Goal: Task Accomplishment & Management: Manage account settings

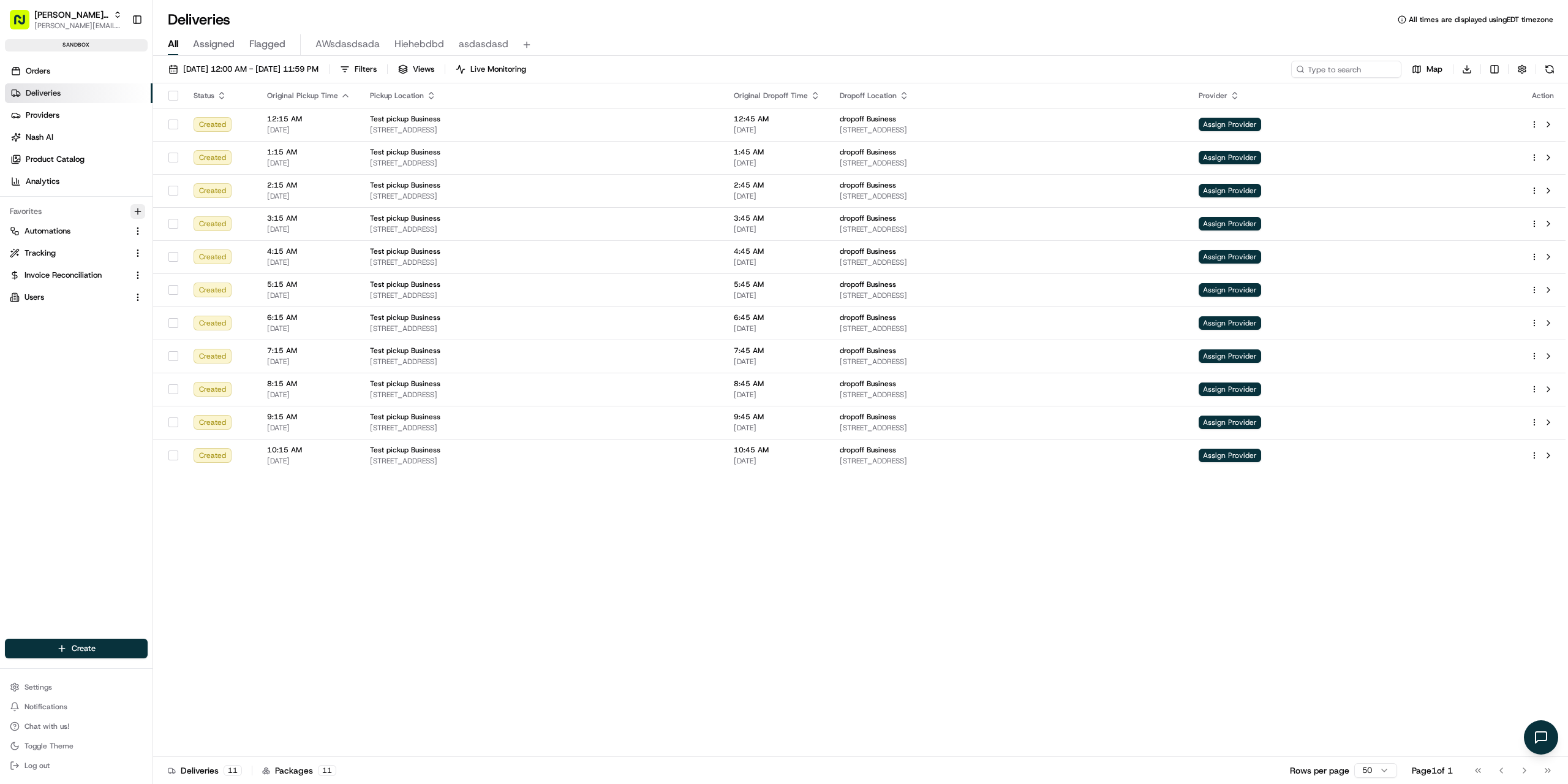
click at [142, 206] on icon "button" at bounding box center [138, 211] width 10 height 10
type input "shi"
click at [183, 258] on div "Shifts" at bounding box center [168, 256] width 35 height 11
click at [63, 396] on html "[PERSON_NAME] Org [PERSON_NAME][EMAIL_ADDRESS][DOMAIN_NAME] Toggle Sidebar sand…" at bounding box center [784, 392] width 1568 height 784
click at [48, 318] on link "Shifts" at bounding box center [69, 319] width 118 height 11
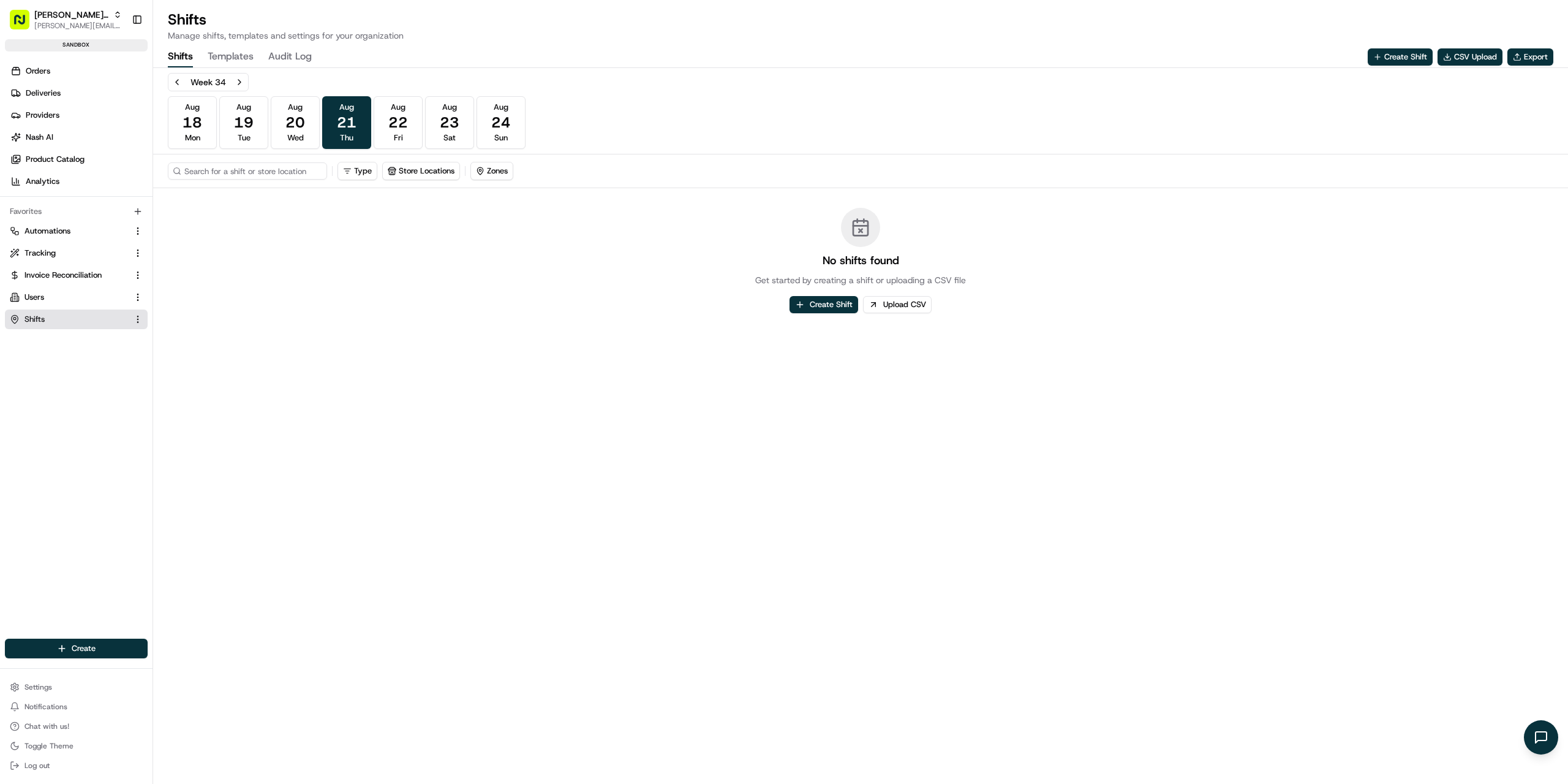
click at [236, 56] on button "Templates" at bounding box center [230, 57] width 46 height 21
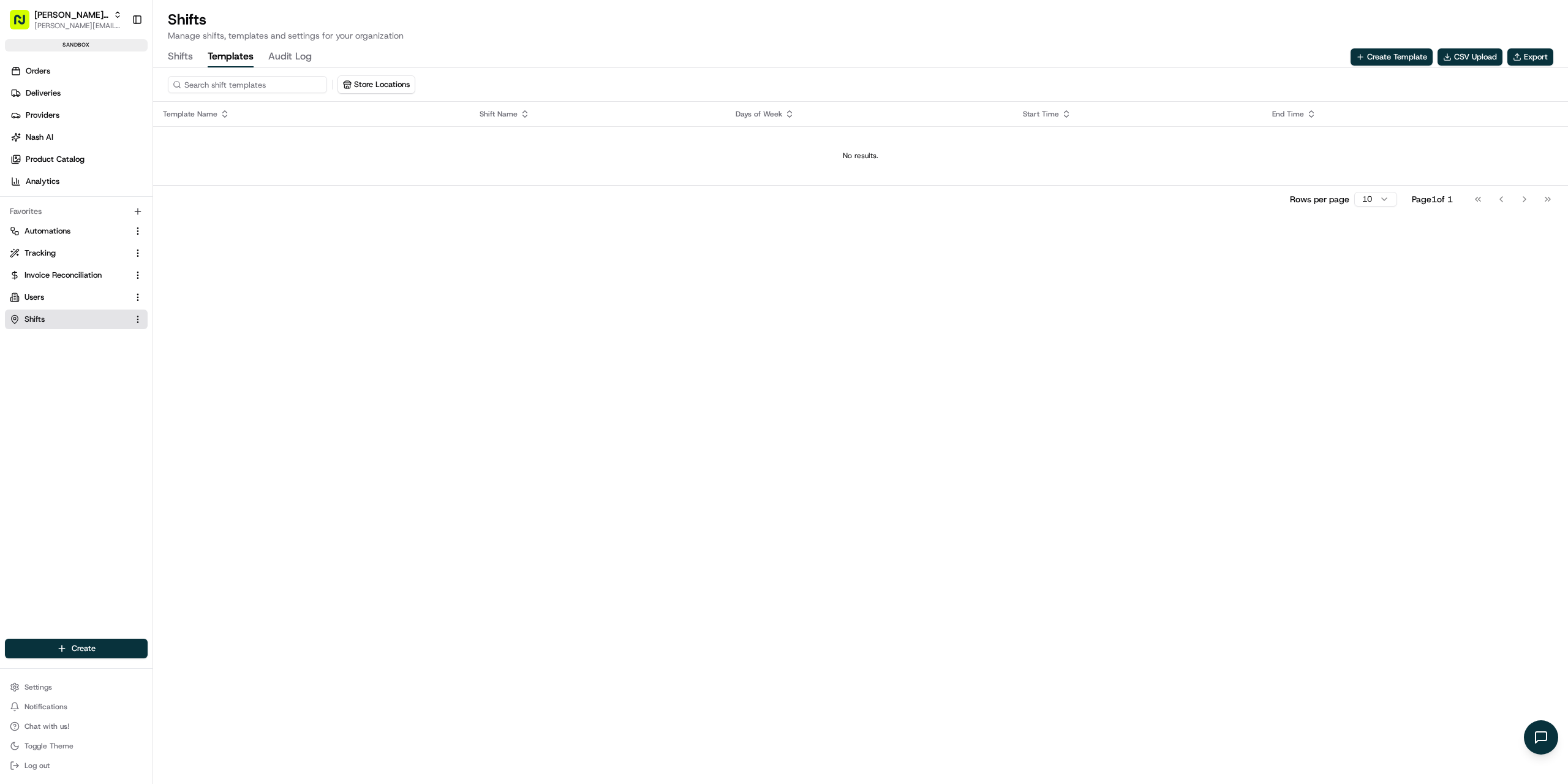
click at [195, 56] on div "Shifts Templates Audit Log" at bounding box center [240, 57] width 144 height 21
click at [185, 57] on button "Shifts" at bounding box center [180, 57] width 25 height 21
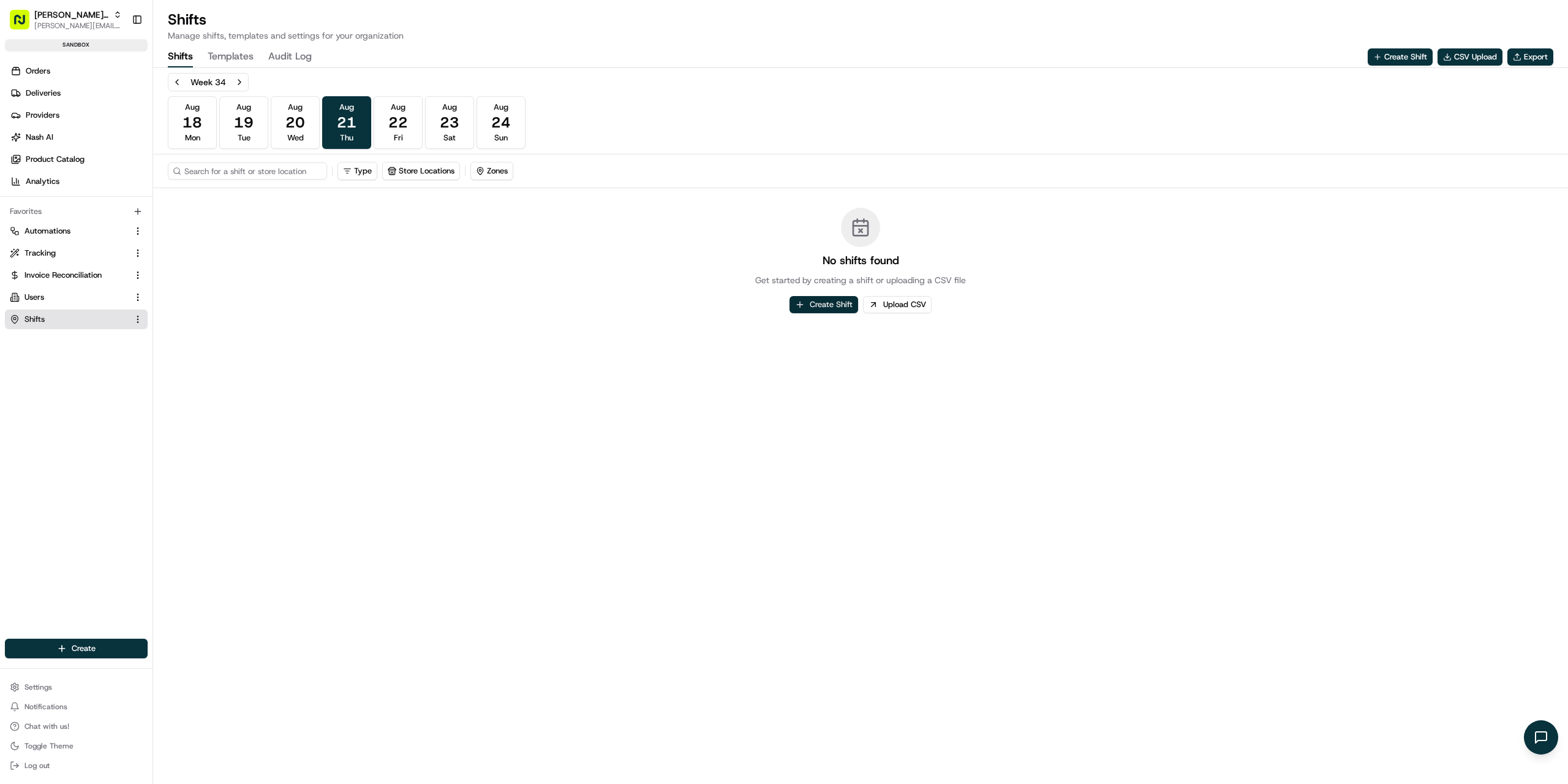
click at [798, 308] on button "Create Shift" at bounding box center [824, 304] width 69 height 17
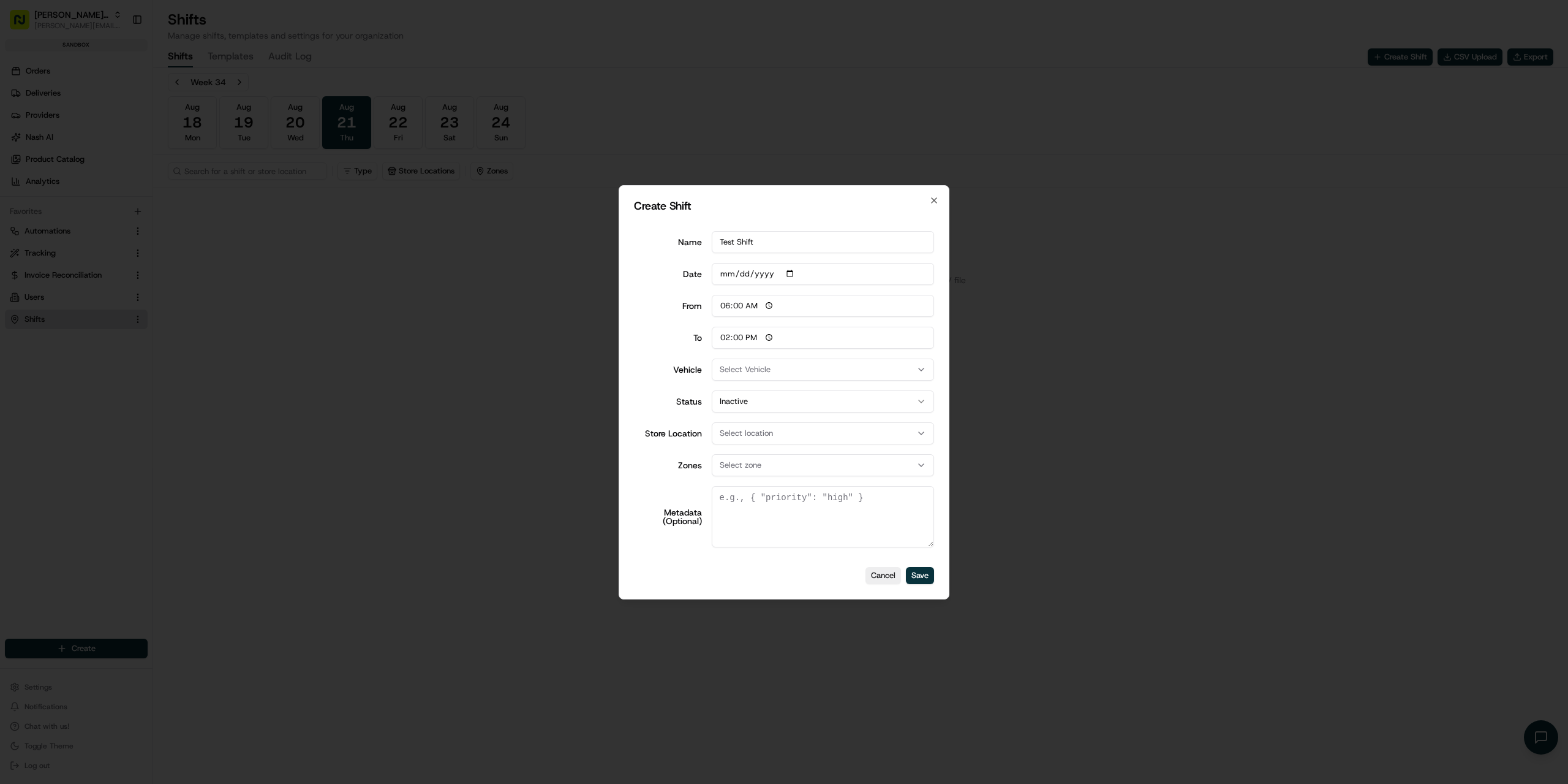
type input "Test Shift"
click at [759, 372] on span "Select Vehicle" at bounding box center [745, 369] width 51 height 11
click at [753, 432] on span "Vehicle 3" at bounding box center [807, 436] width 150 height 11
click at [658, 408] on div at bounding box center [784, 392] width 1568 height 784
click at [760, 405] on button "Inactive" at bounding box center [823, 401] width 223 height 22
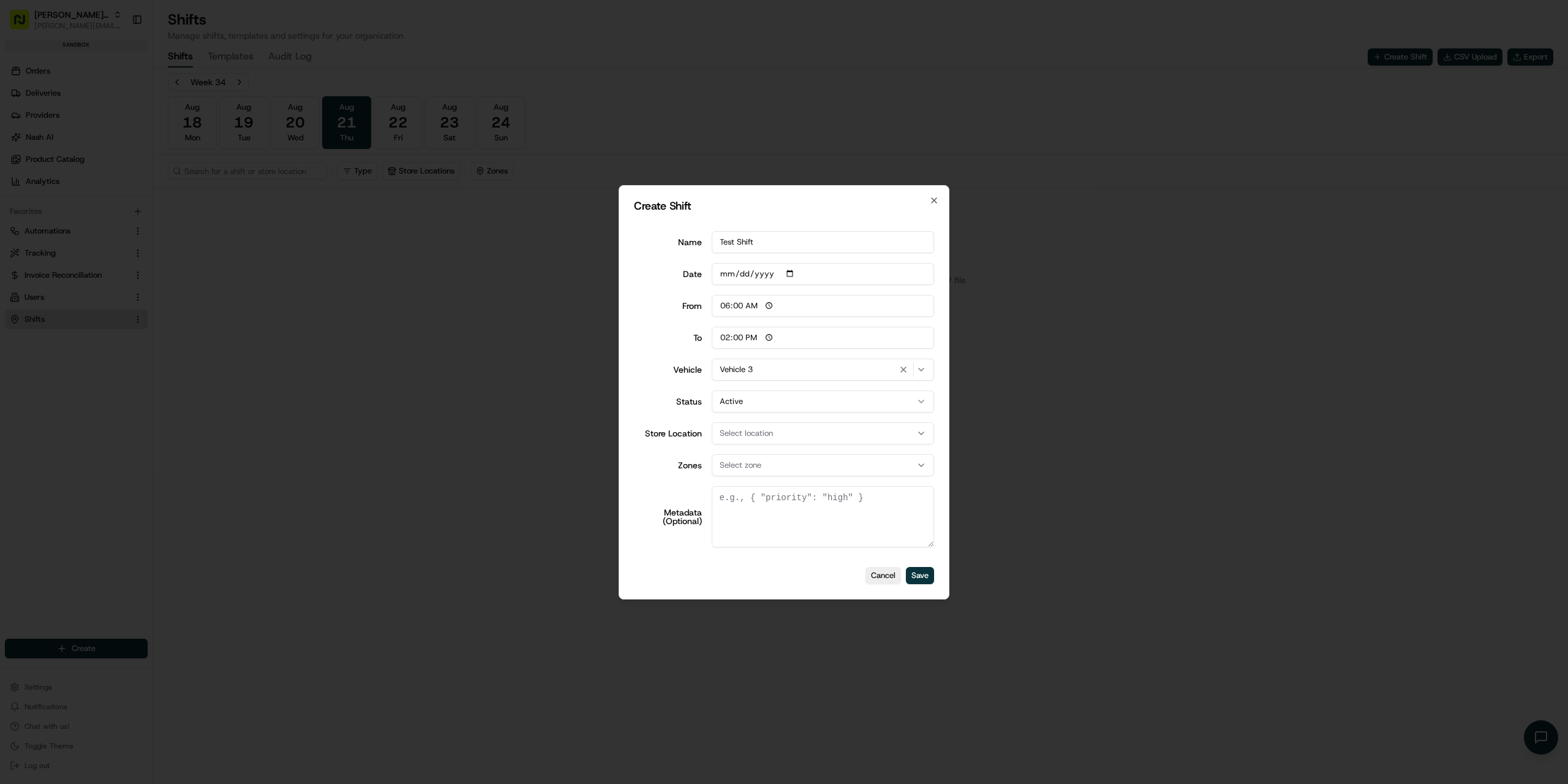
click at [747, 437] on span "Select location" at bounding box center [746, 433] width 53 height 11
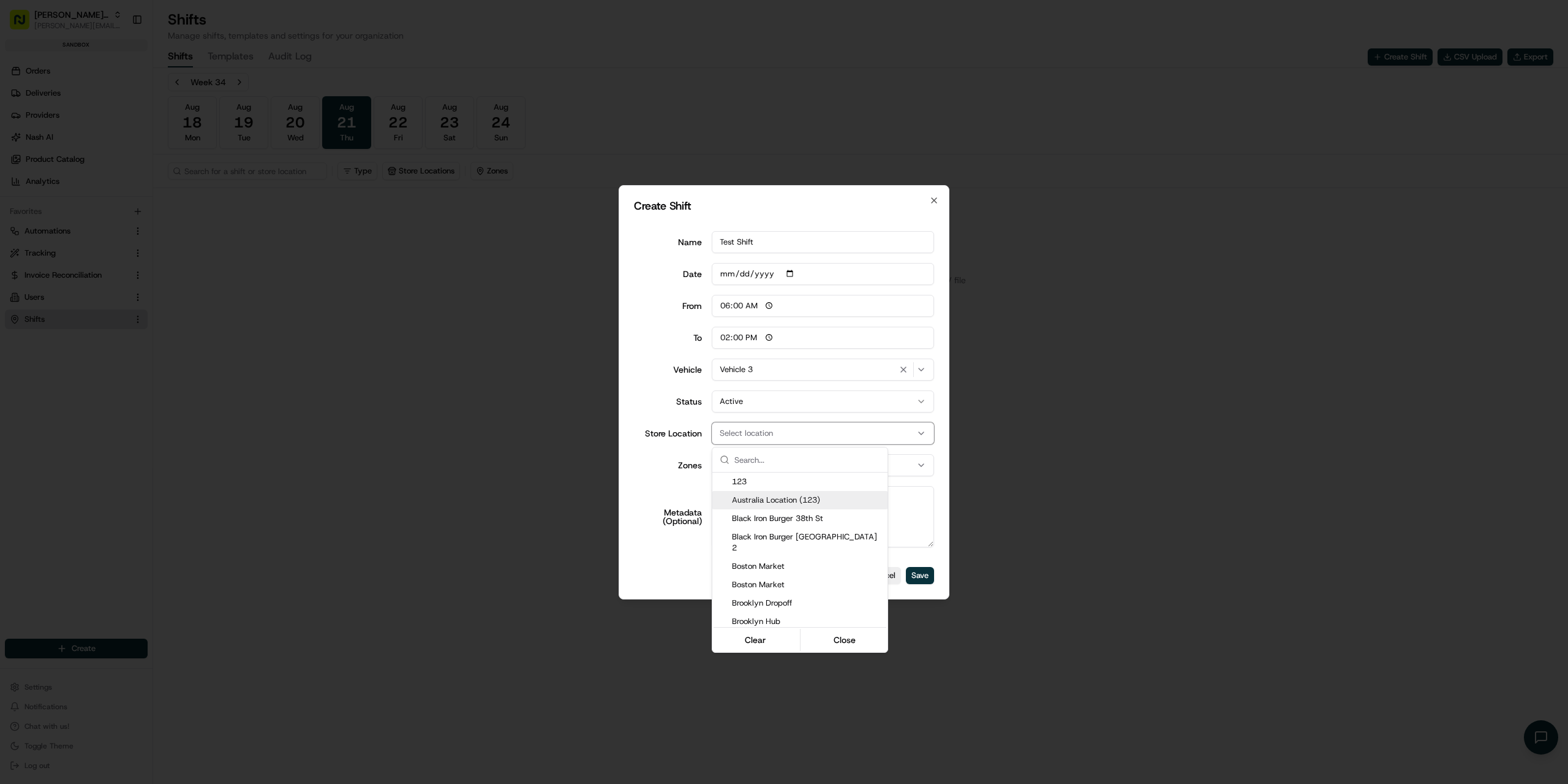
click at [742, 543] on div "Black Iron Burger [GEOGRAPHIC_DATA] 2" at bounding box center [800, 542] width 176 height 30
click at [648, 466] on div at bounding box center [784, 392] width 1568 height 784
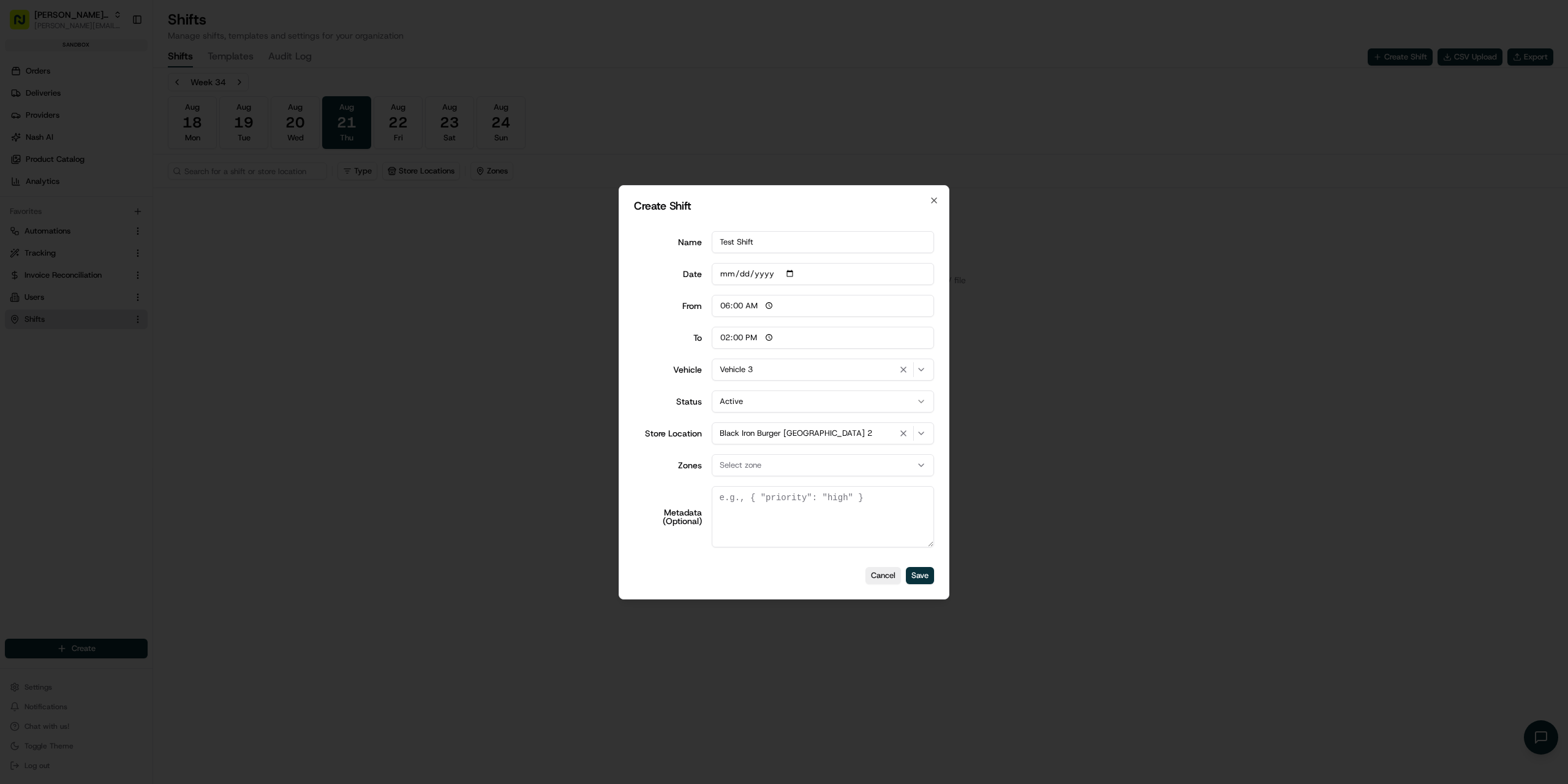
click at [753, 464] on span "Select zone" at bounding box center [741, 465] width 42 height 11
click at [747, 531] on span "Zone C" at bounding box center [807, 532] width 150 height 11
click at [646, 479] on div at bounding box center [784, 392] width 1568 height 784
click at [914, 576] on button "Save" at bounding box center [920, 575] width 28 height 17
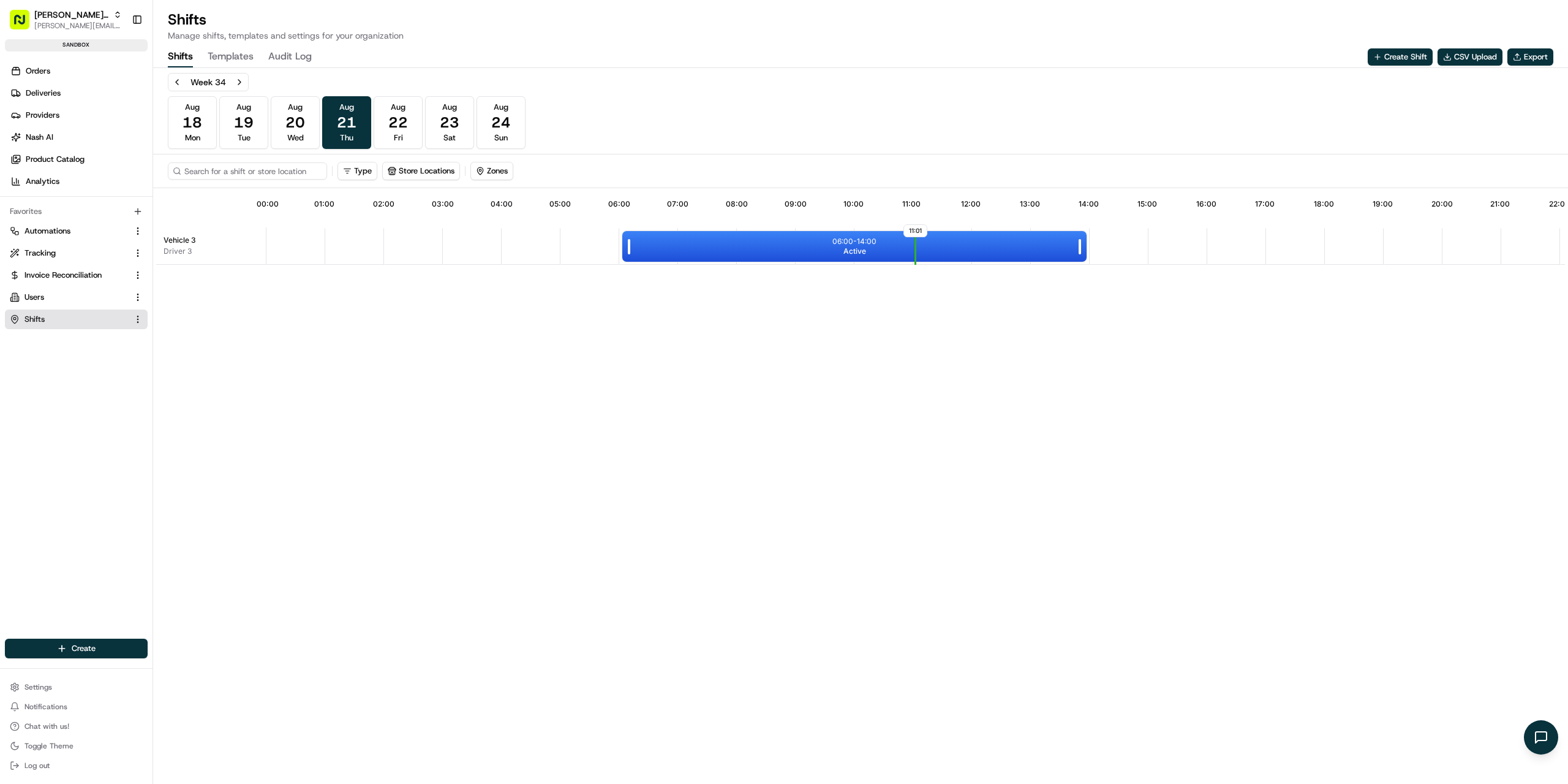
click at [710, 253] on div "06:00 - 14:00 Active" at bounding box center [854, 246] width 464 height 31
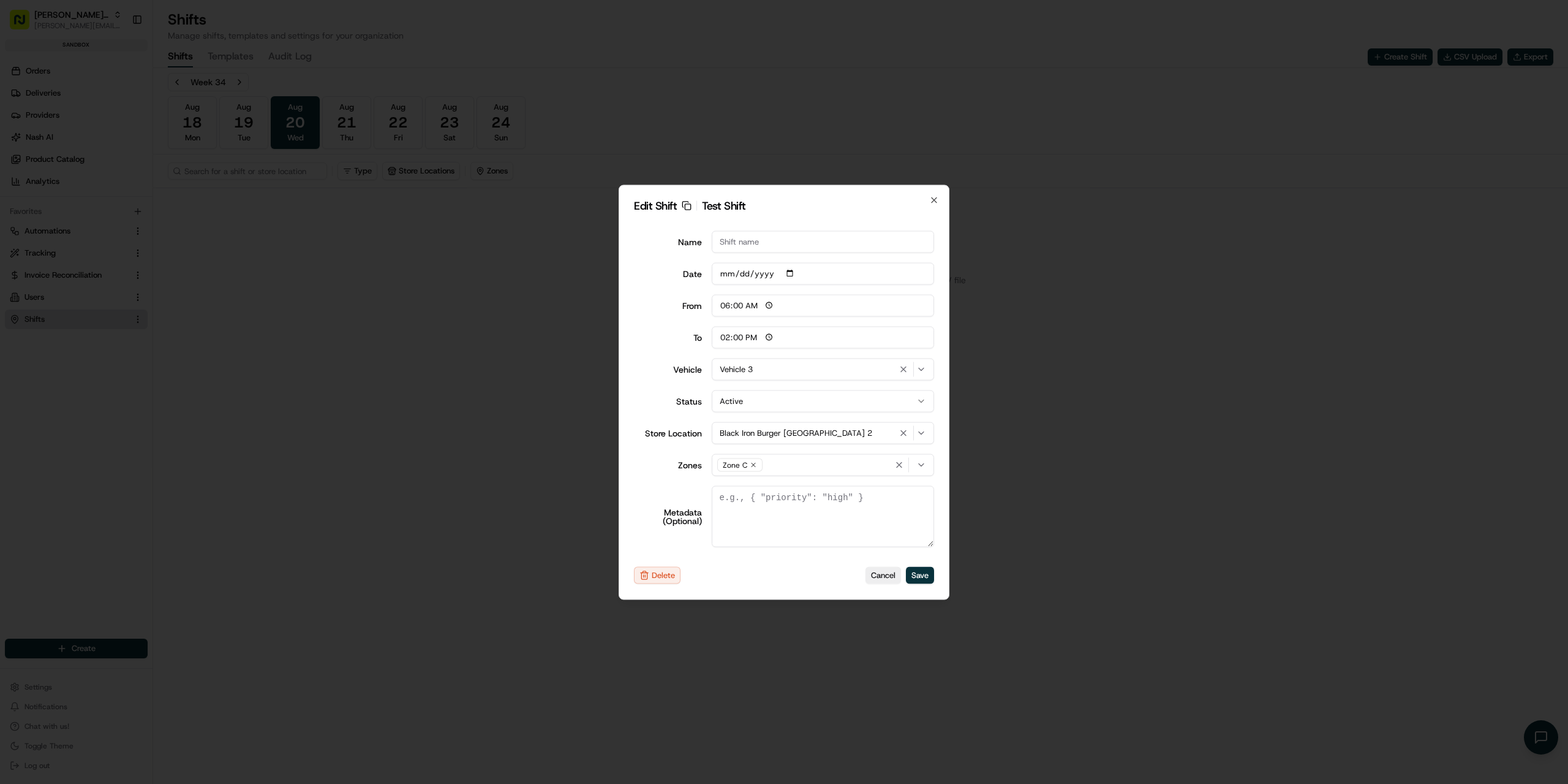
click at [475, 361] on div at bounding box center [784, 392] width 1568 height 784
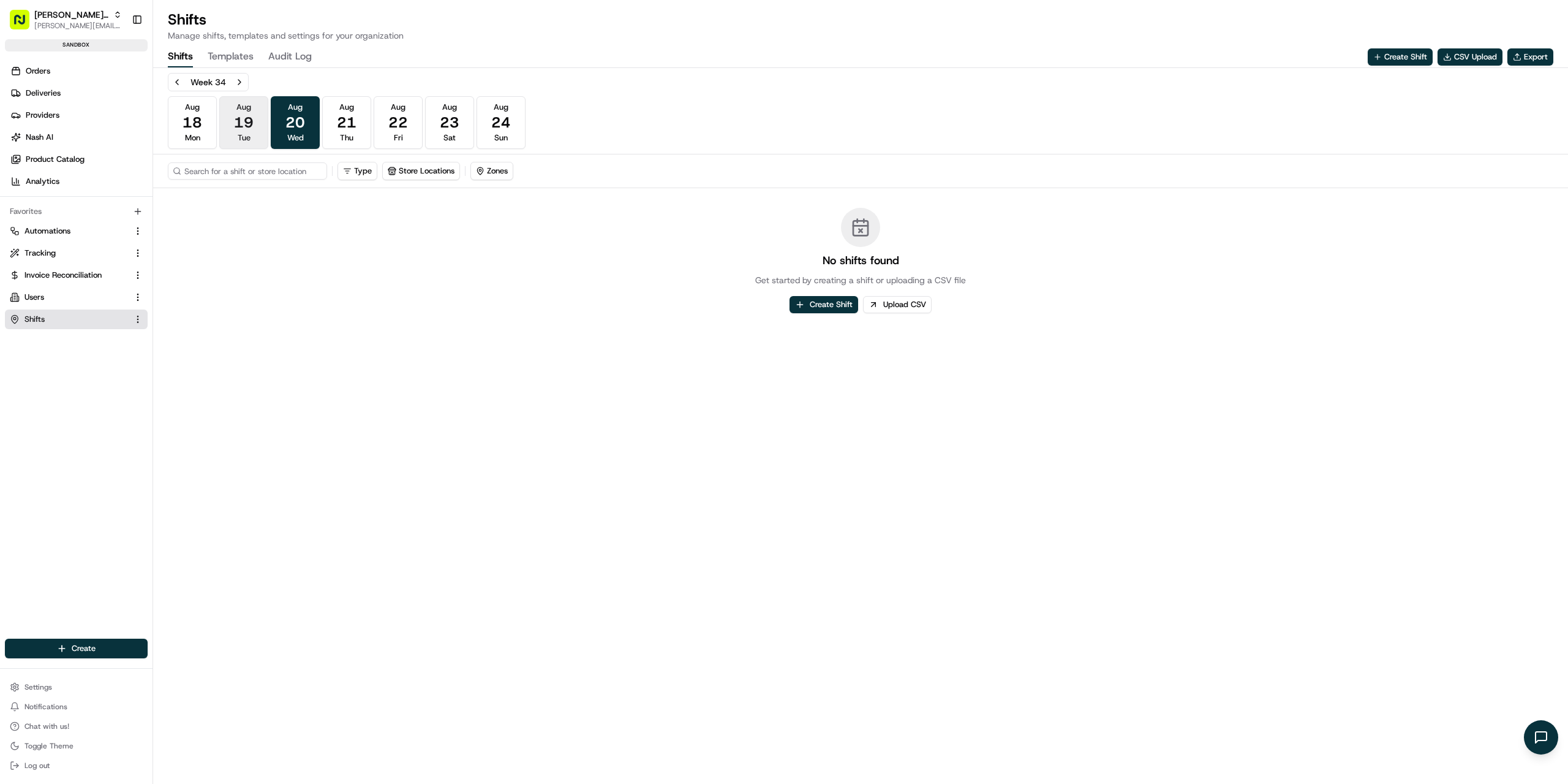
click at [262, 114] on button "[DATE] Tue" at bounding box center [244, 123] width 49 height 53
click at [307, 123] on button "[DATE] Wed" at bounding box center [295, 123] width 49 height 53
click at [333, 123] on button "[DATE] Thu" at bounding box center [347, 123] width 49 height 53
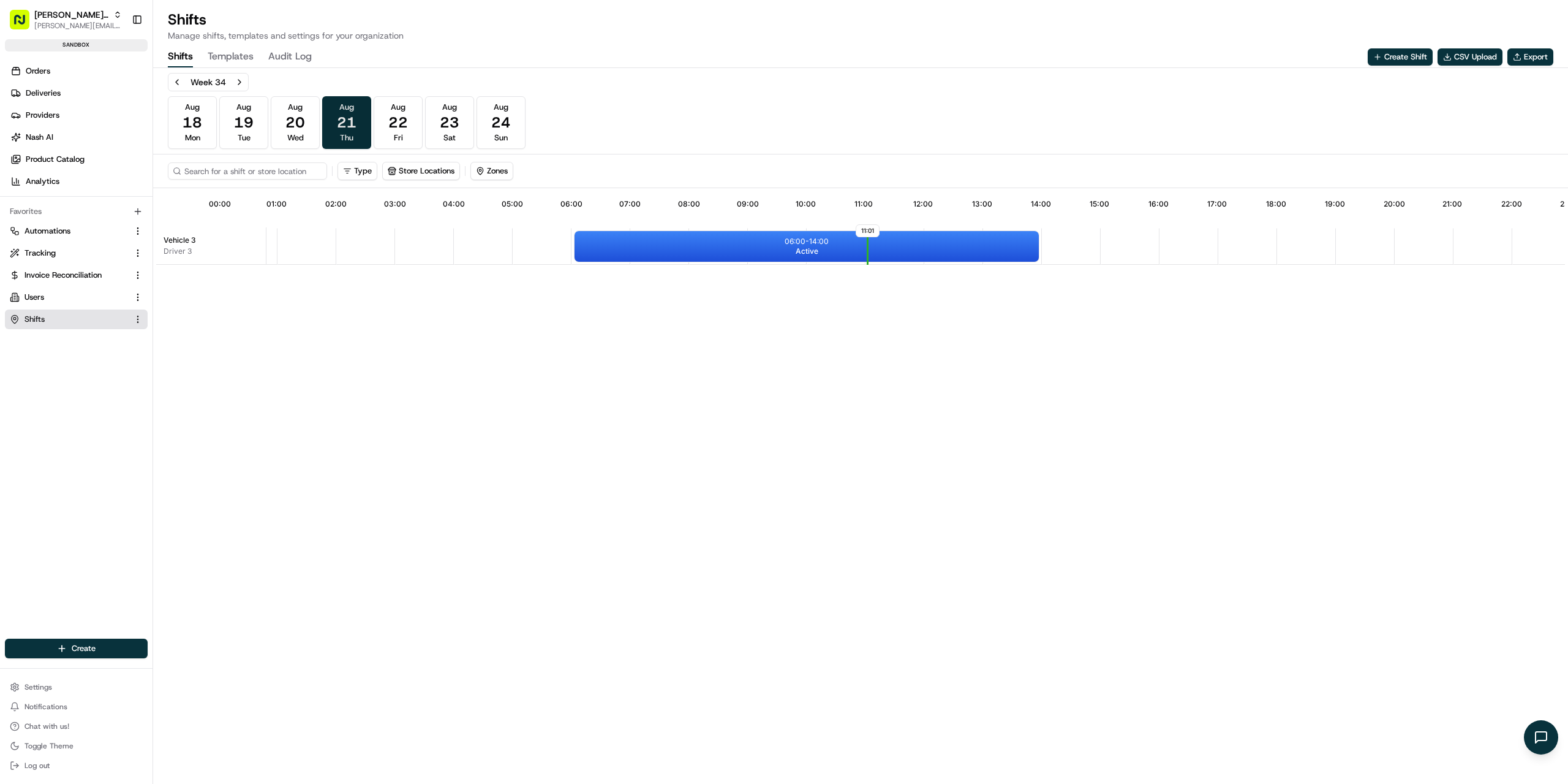
scroll to position [0, 113]
click at [815, 534] on div "11:01 00:00 01:00 02:00 03:00 04:00 05:00 06:00 07:00 08:00 09:00 10:00 11:00 1…" at bounding box center [861, 486] width 1409 height 589
drag, startPoint x: 516, startPoint y: 250, endPoint x: 555, endPoint y: 250, distance: 39.0
click at [555, 250] on div at bounding box center [555, 246] width 15 height 31
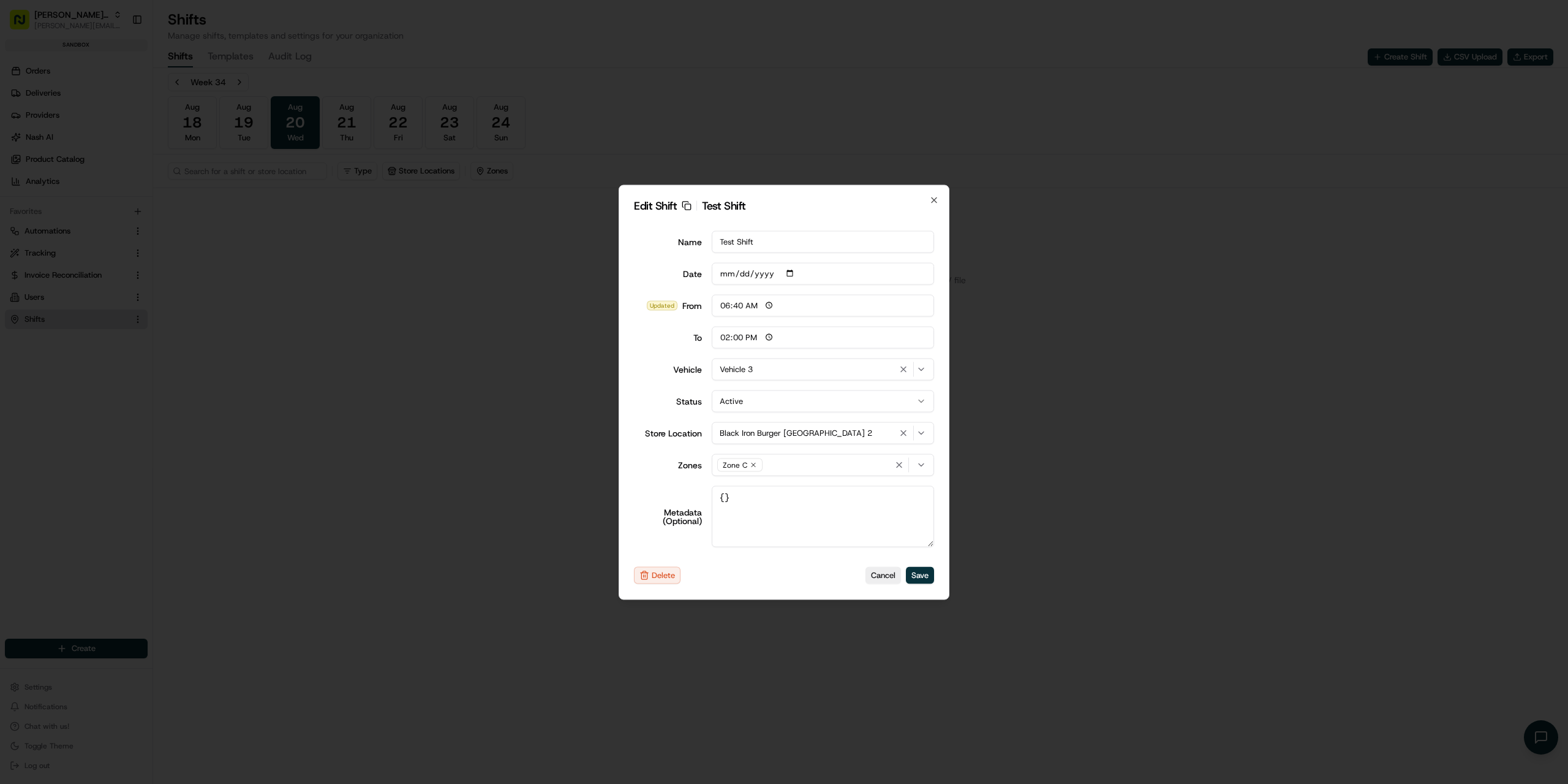
type input "06:00"
click at [528, 304] on div at bounding box center [784, 392] width 1568 height 784
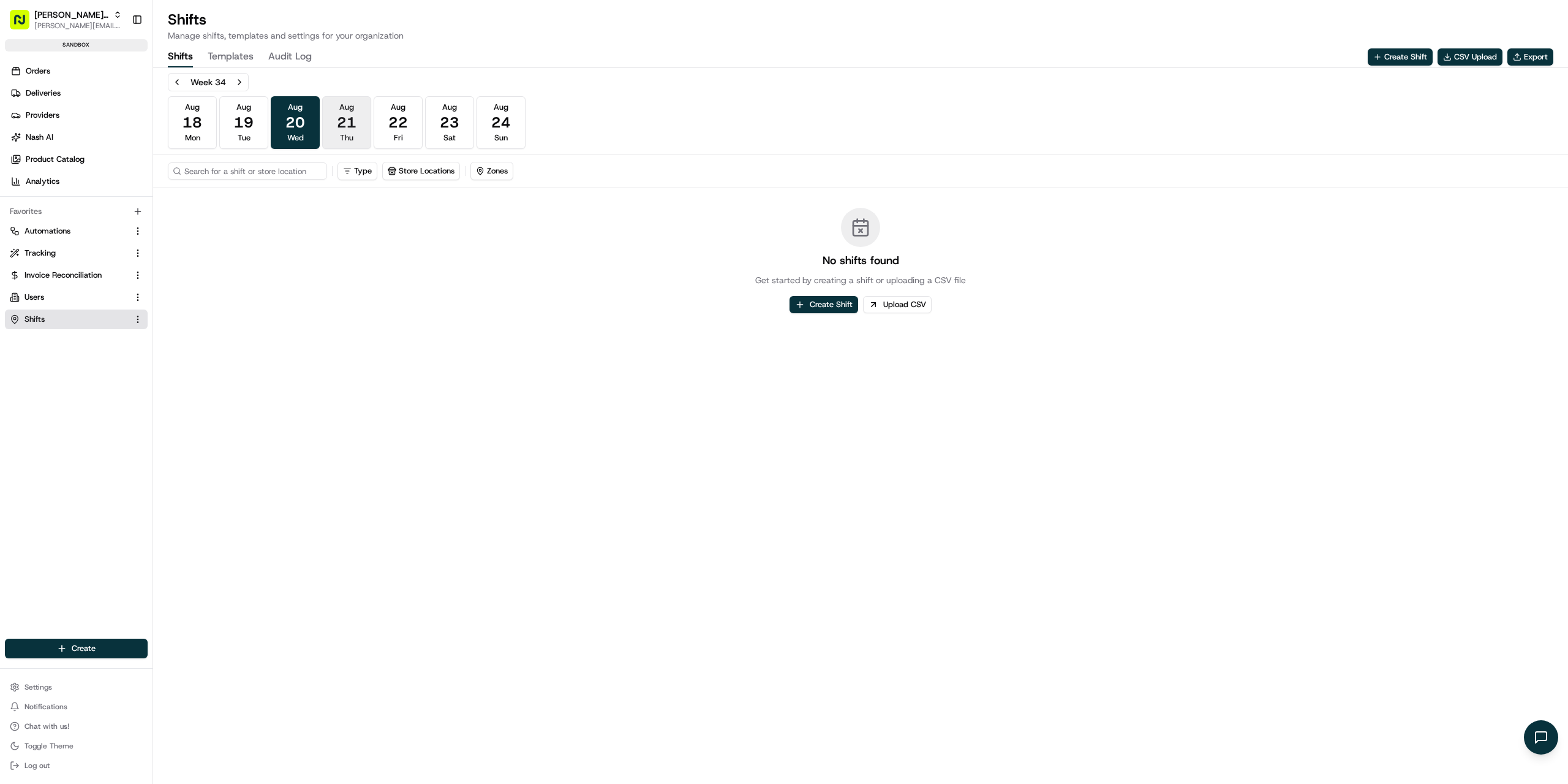
click at [368, 125] on button "[DATE] Thu" at bounding box center [347, 123] width 49 height 53
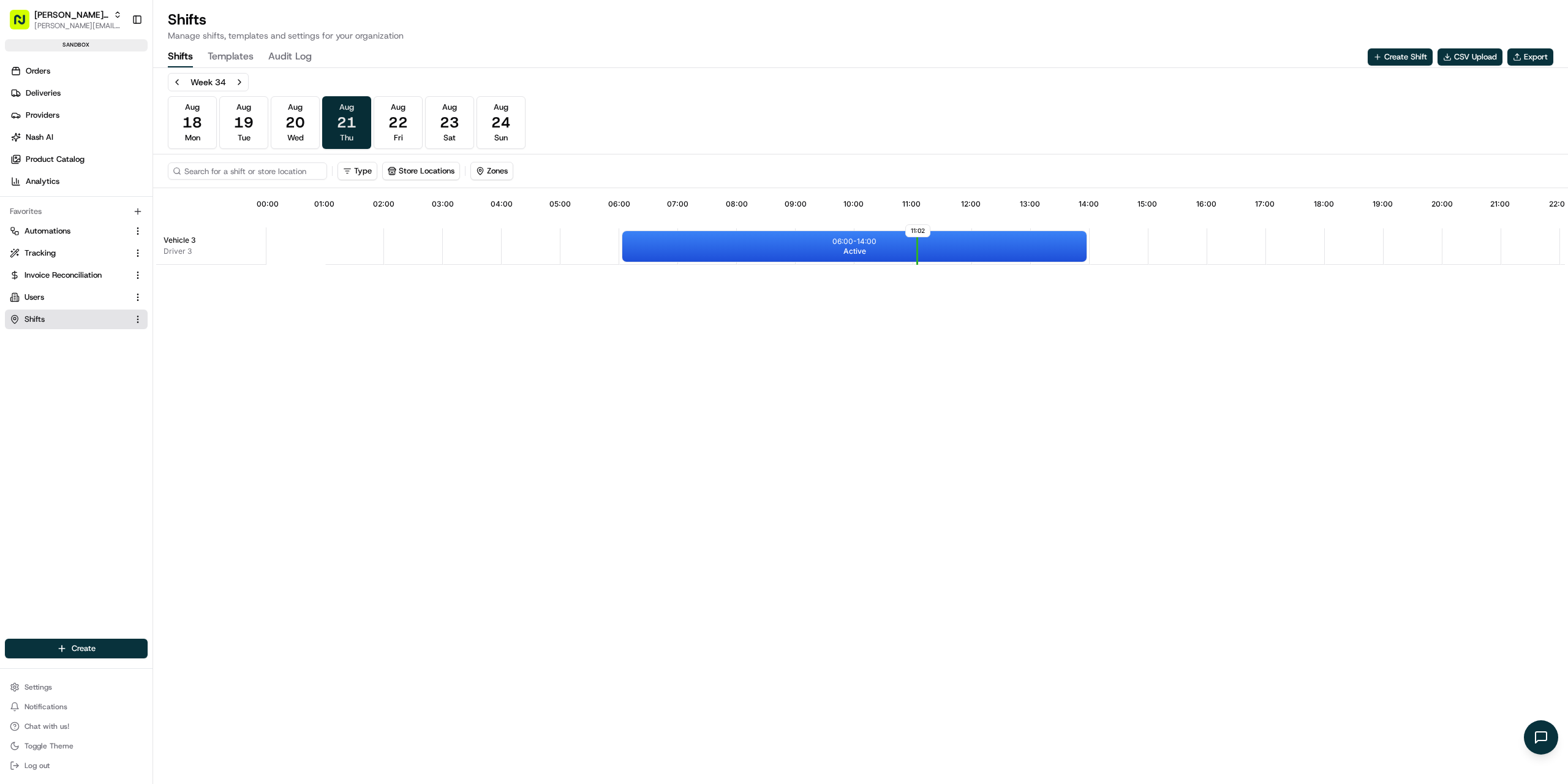
scroll to position [0, 113]
drag, startPoint x: 516, startPoint y: 249, endPoint x: 635, endPoint y: 244, distance: 119.1
click at [635, 244] on div at bounding box center [635, 246] width 15 height 31
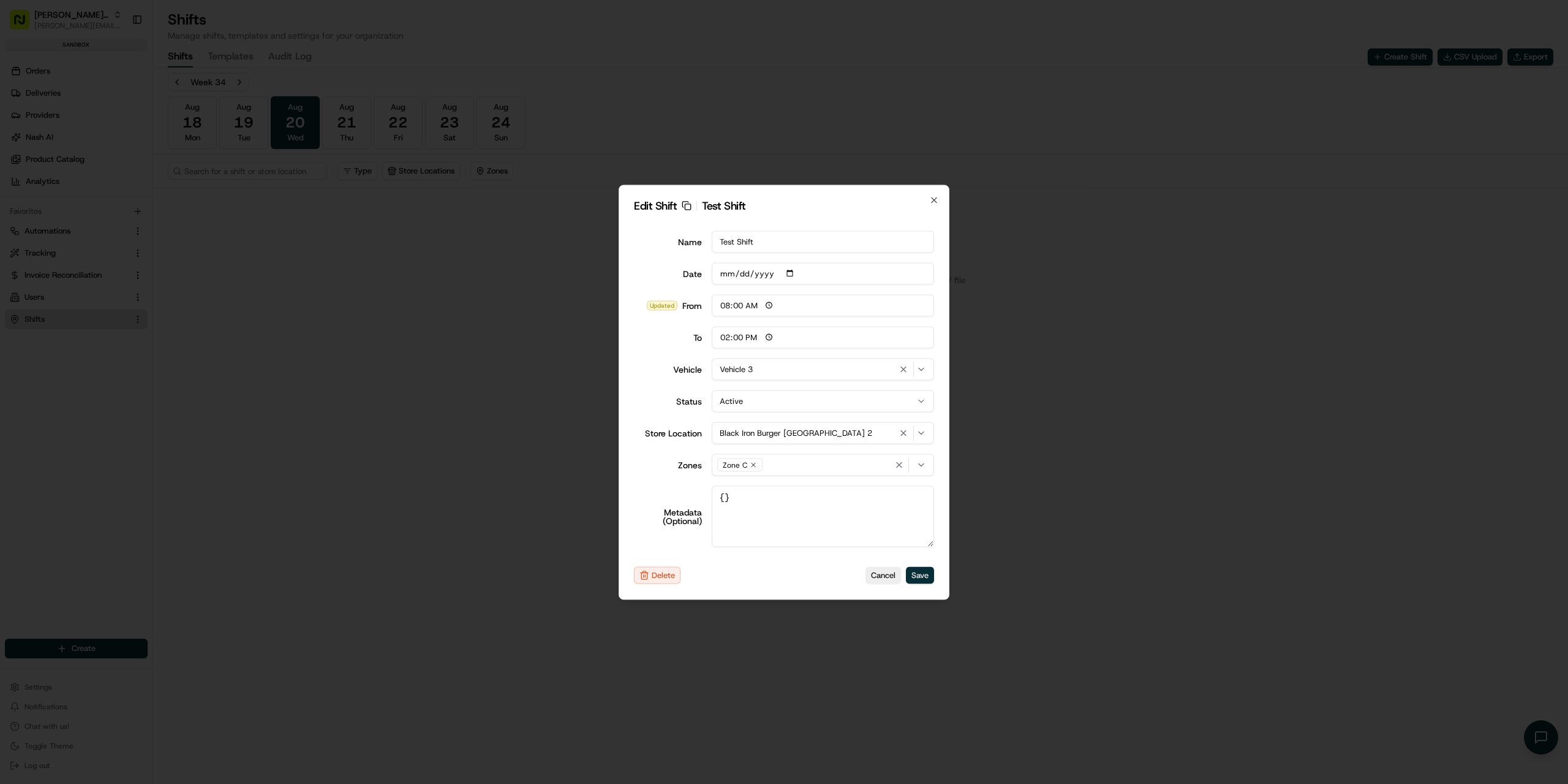
click at [930, 577] on button "Save" at bounding box center [920, 575] width 28 height 17
type input "06:00"
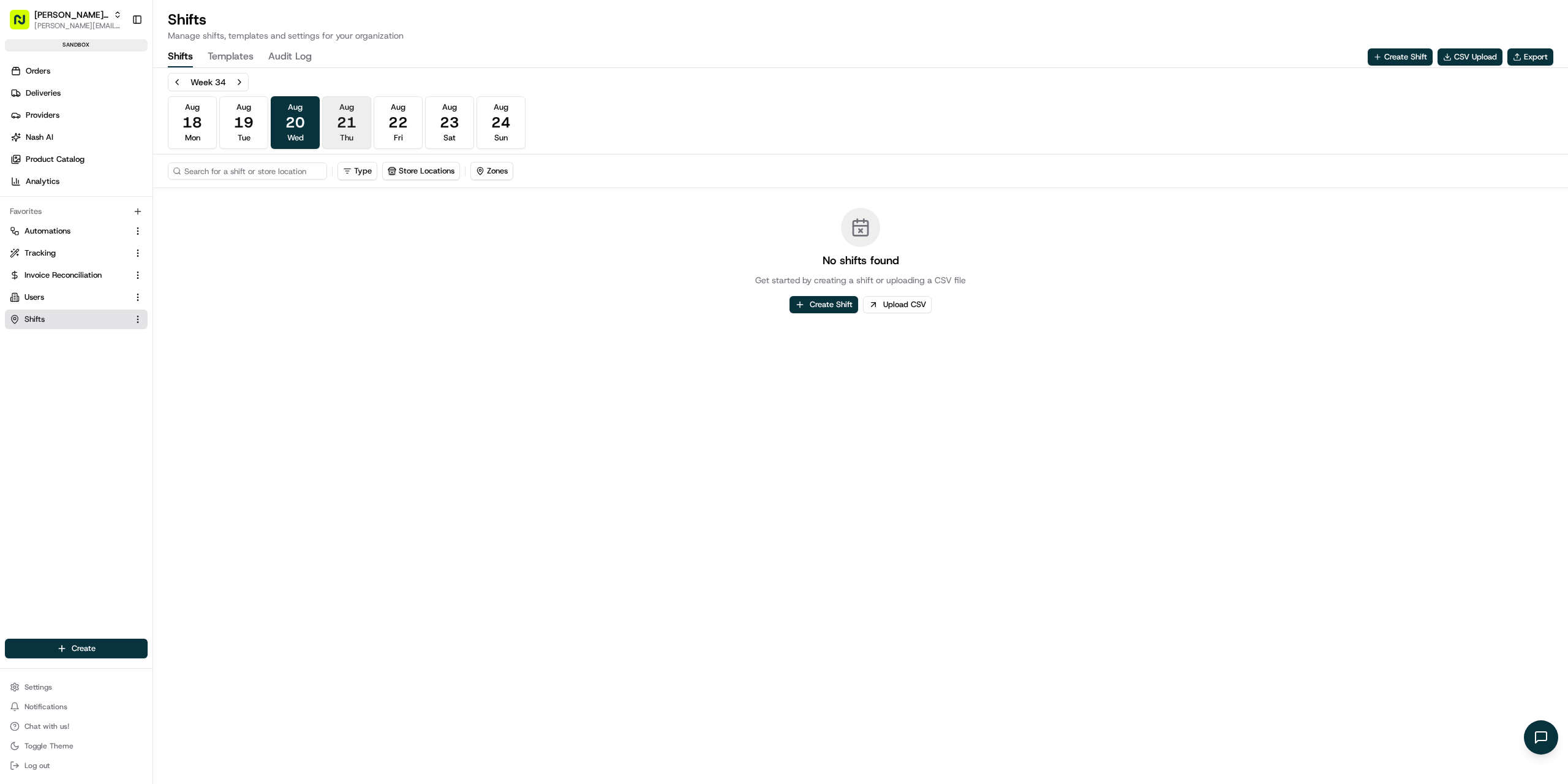
click at [353, 111] on span "Aug" at bounding box center [347, 107] width 15 height 11
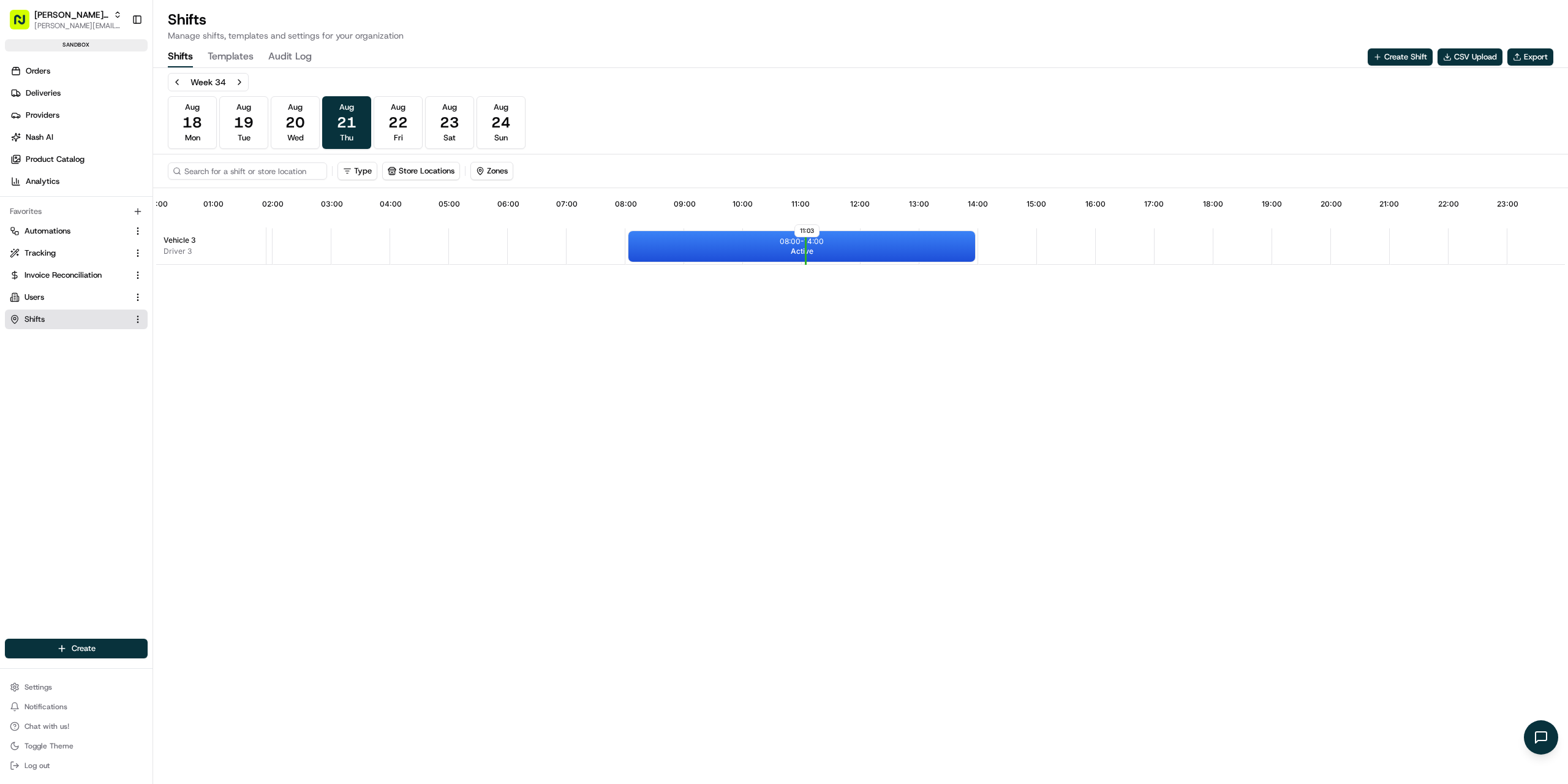
scroll to position [0, 113]
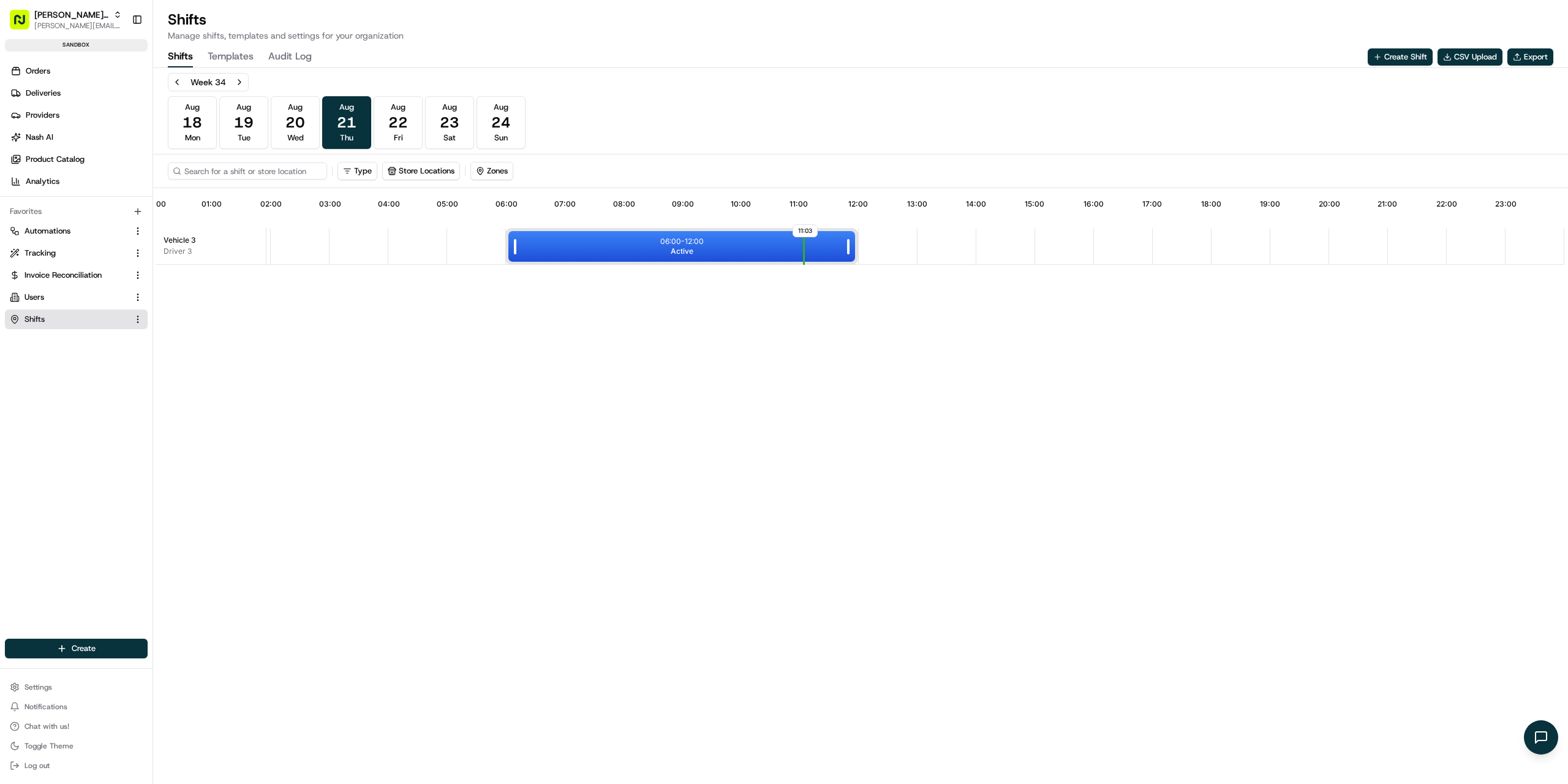
drag, startPoint x: 674, startPoint y: 249, endPoint x: 556, endPoint y: 244, distance: 118.1
click at [556, 244] on div "06:00 - 12:00 Active" at bounding box center [681, 246] width 347 height 31
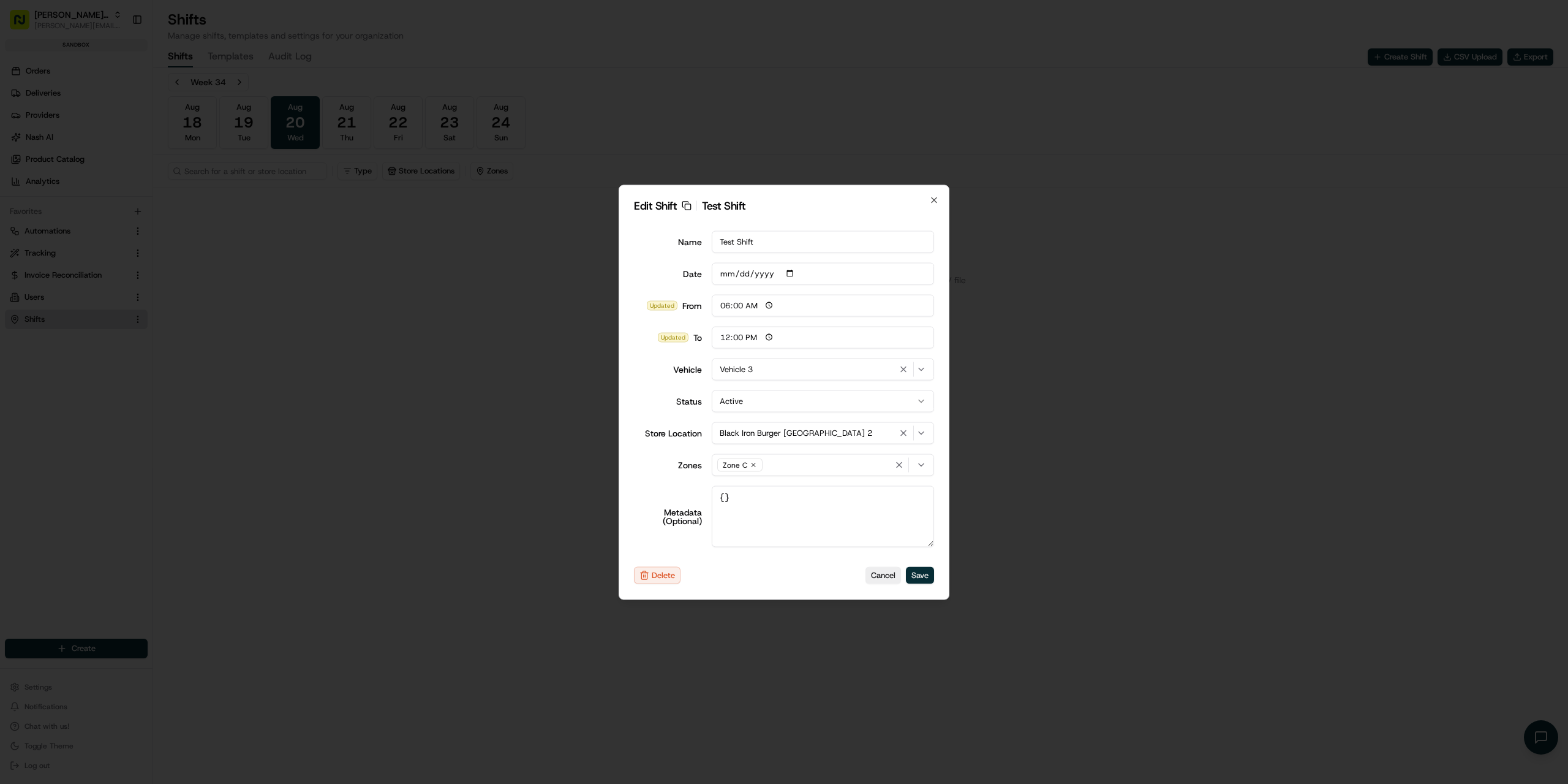
click at [918, 572] on button "Save" at bounding box center [920, 575] width 28 height 17
type input "14:00"
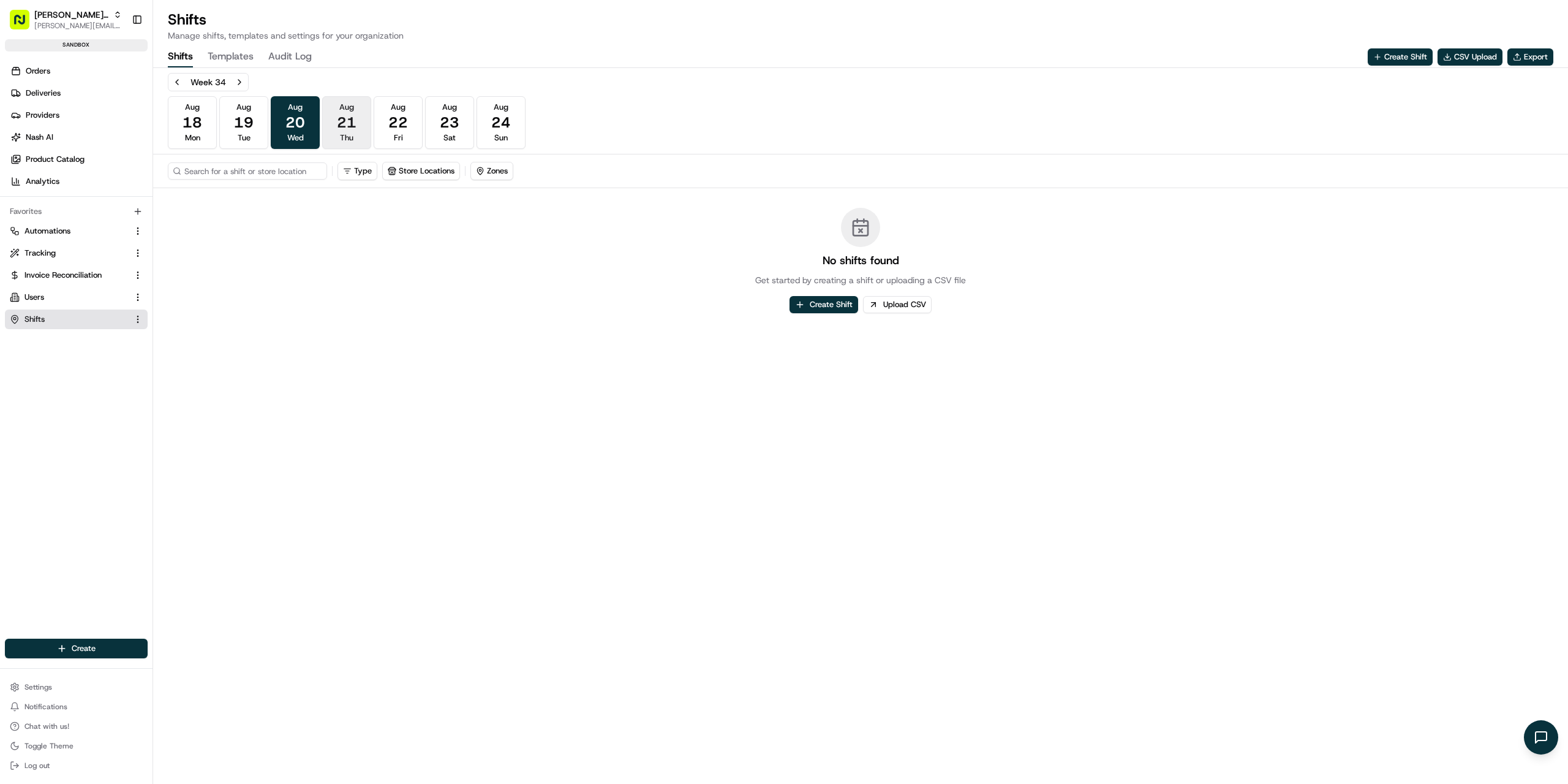
click at [352, 104] on span "Aug" at bounding box center [347, 107] width 15 height 11
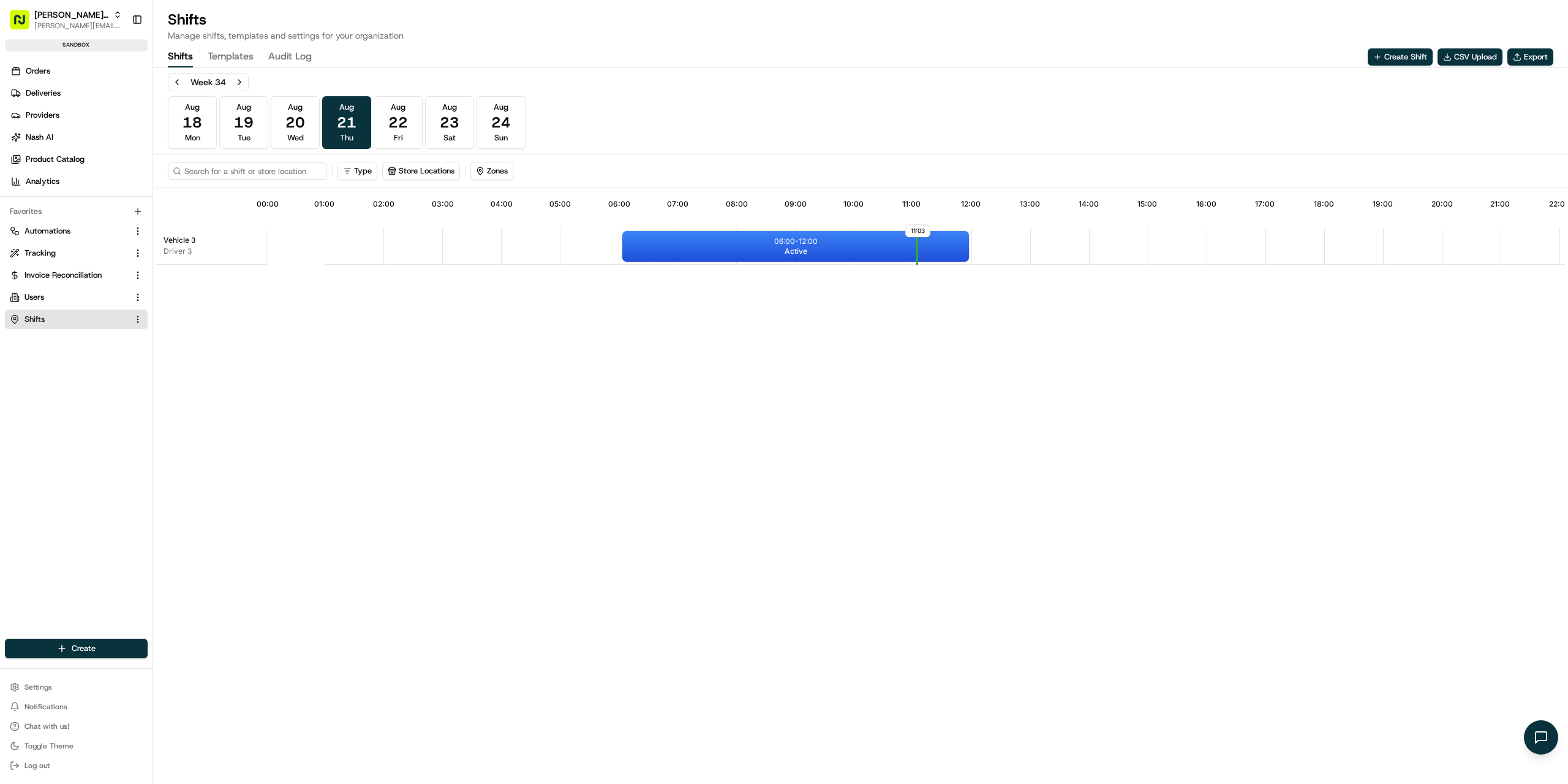
scroll to position [0, 113]
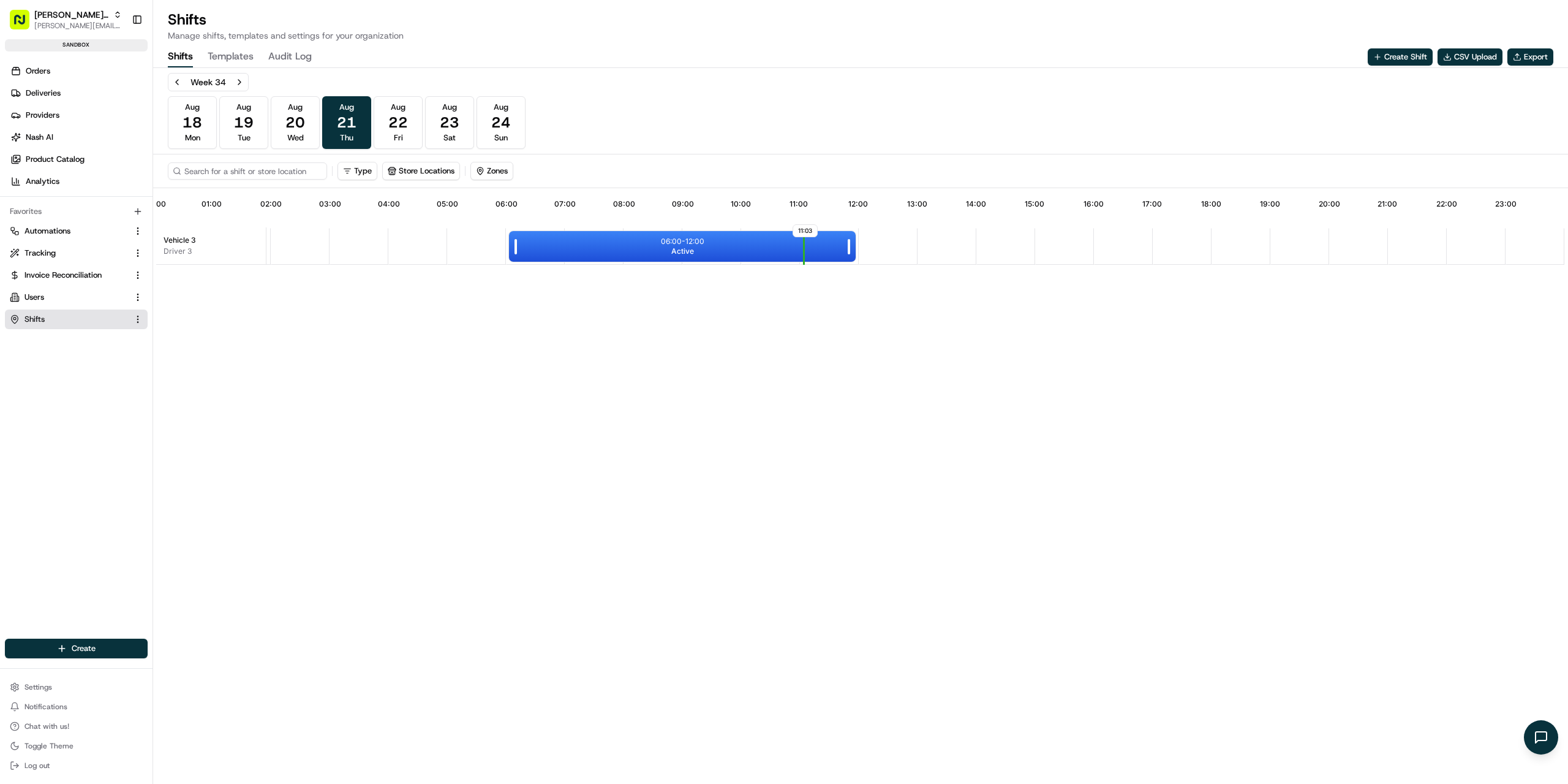
click at [572, 241] on div "06:00 - 12:00 Active" at bounding box center [682, 246] width 347 height 31
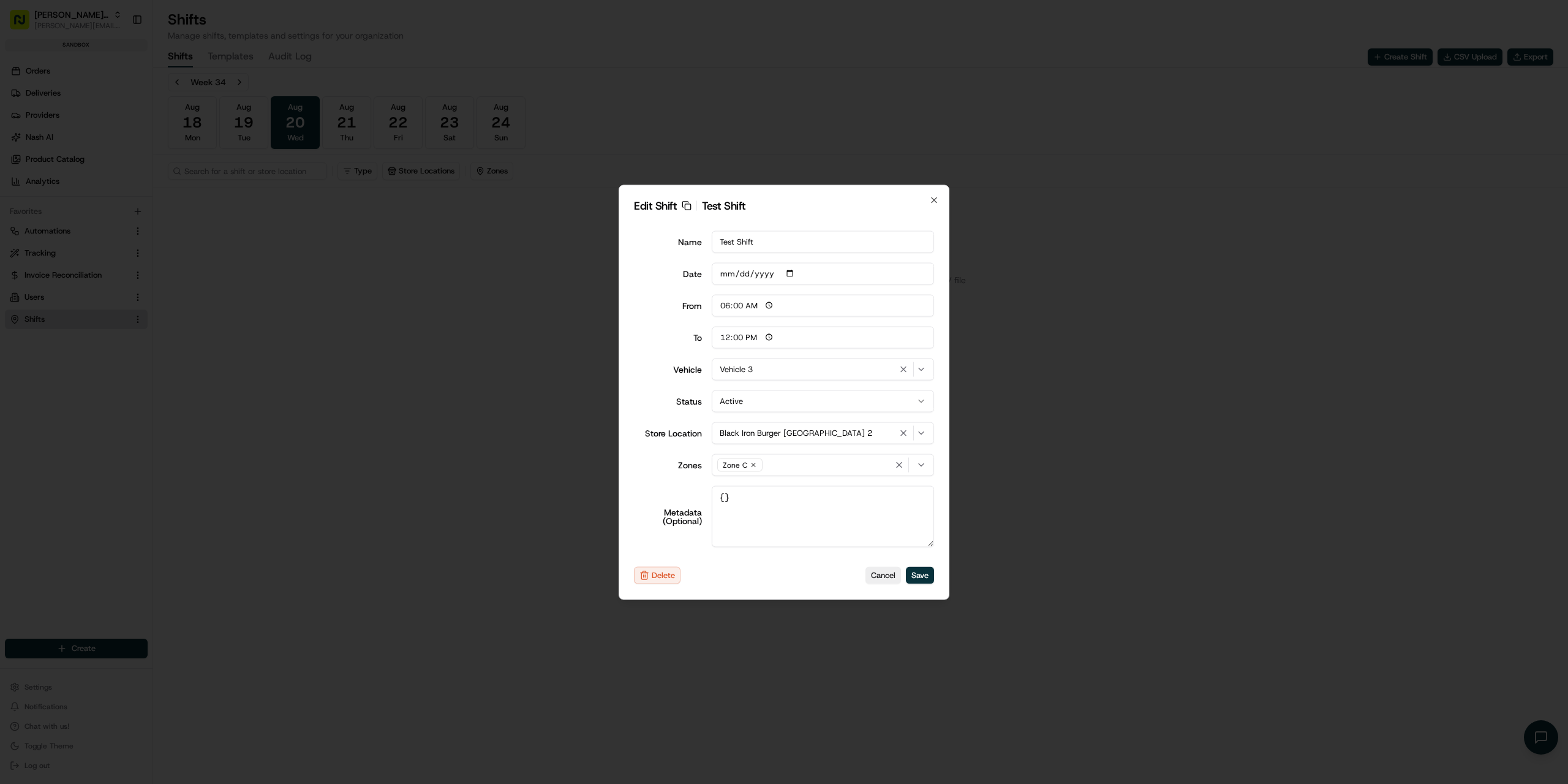
type input "14:00"
click at [503, 372] on div at bounding box center [784, 392] width 1568 height 784
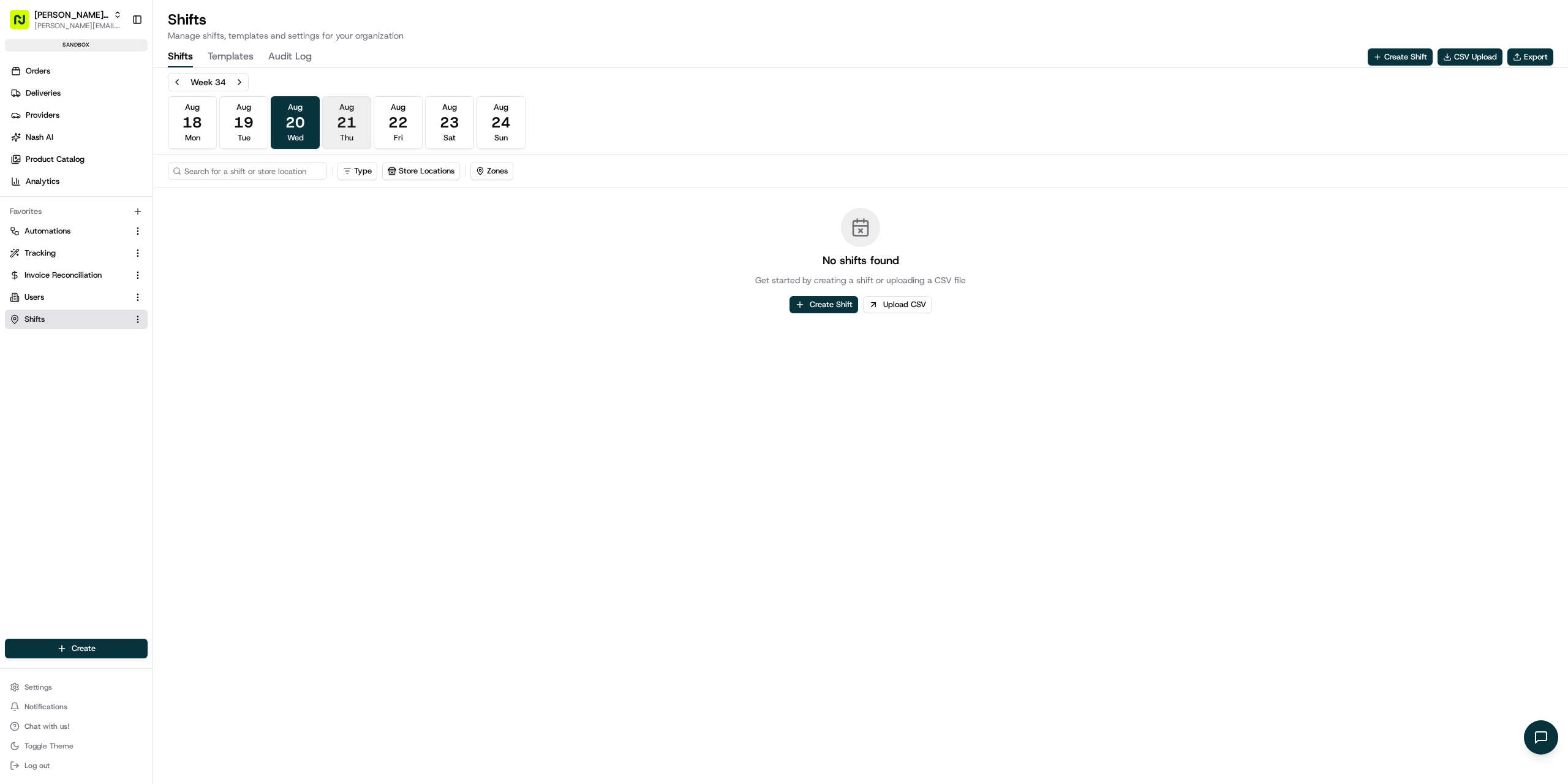
click at [341, 113] on span "21" at bounding box center [347, 122] width 19 height 19
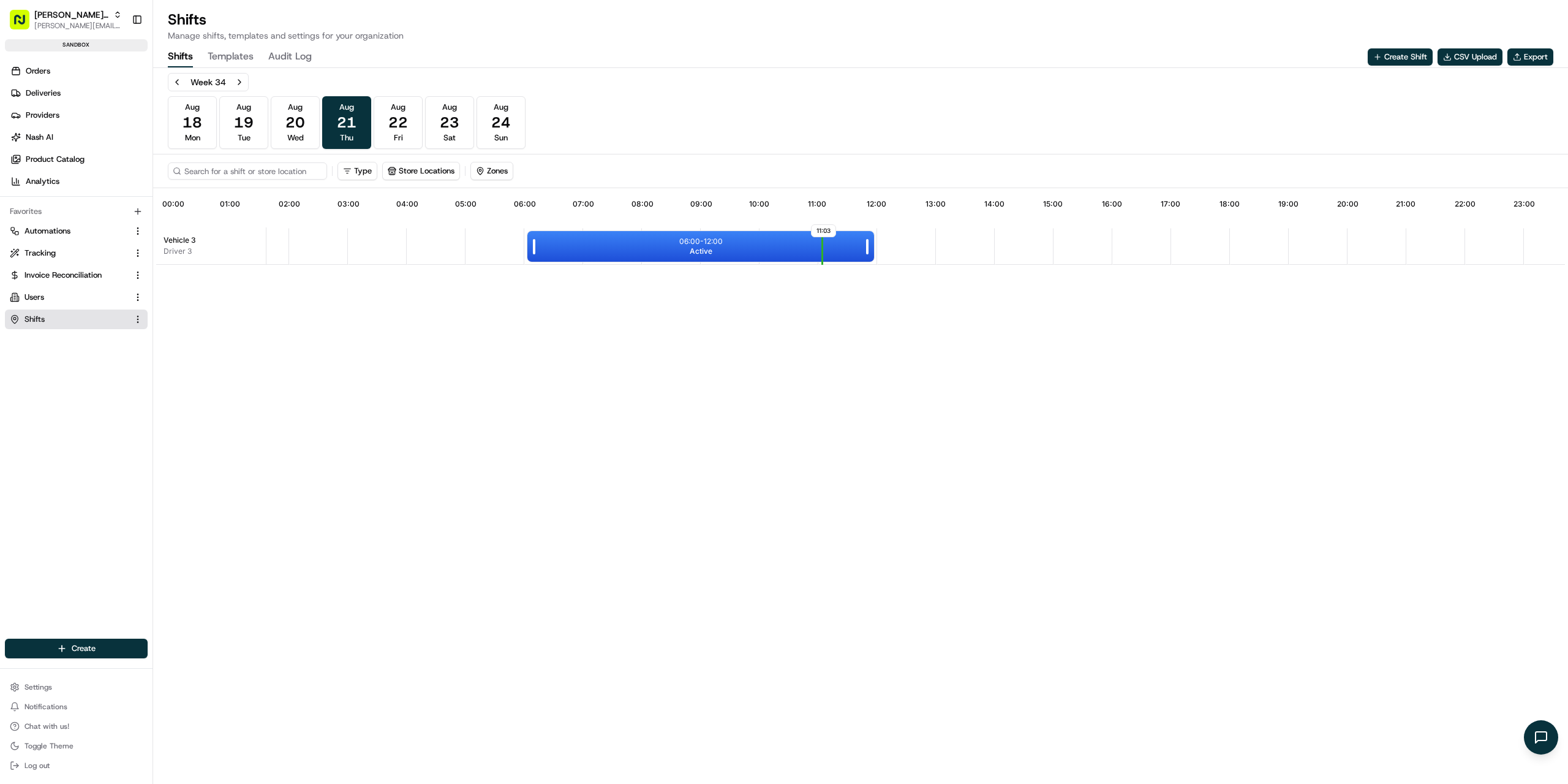
scroll to position [0, 113]
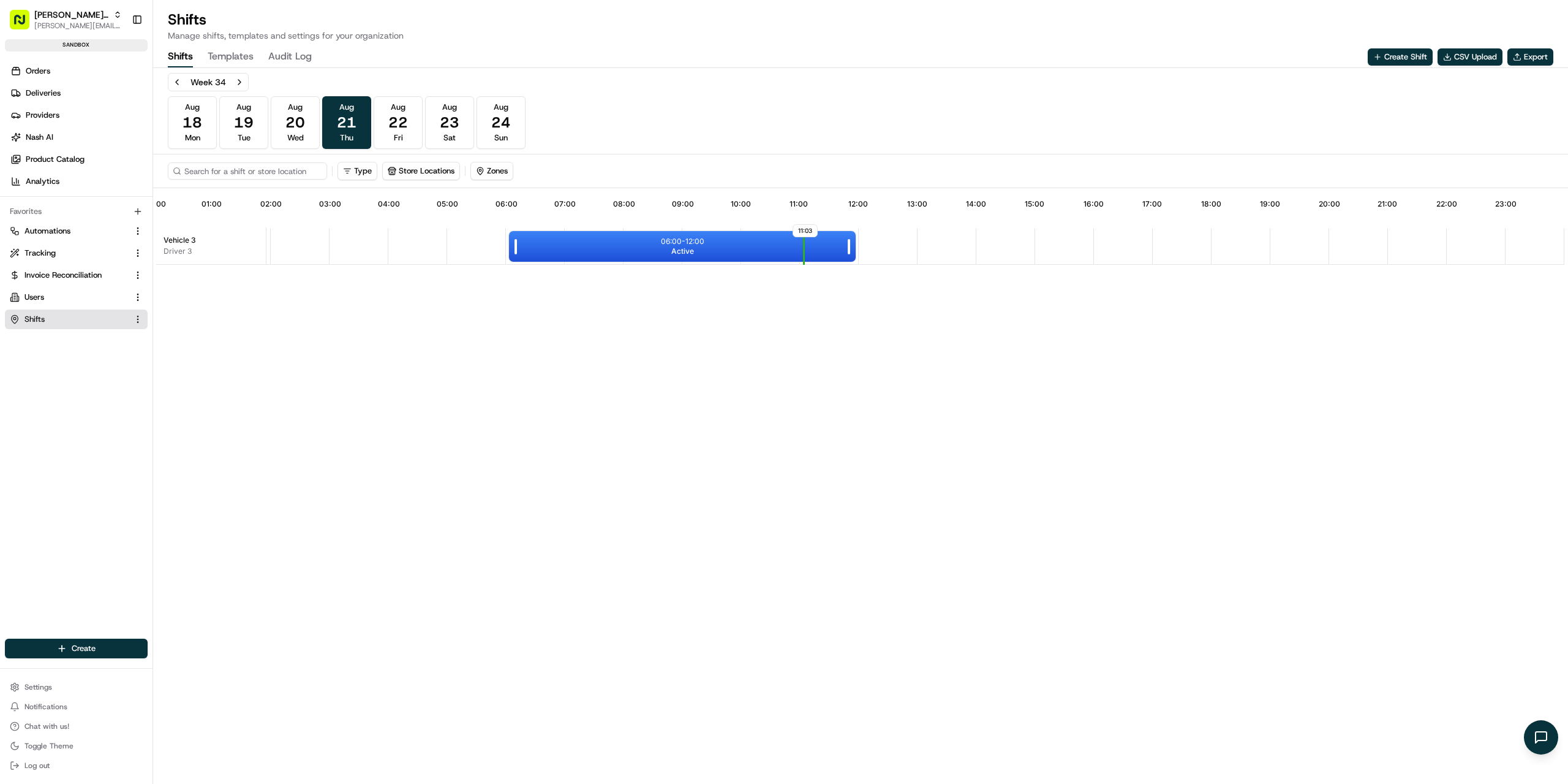
click at [566, 243] on div "06:00 - 12:00 Active" at bounding box center [682, 246] width 347 height 31
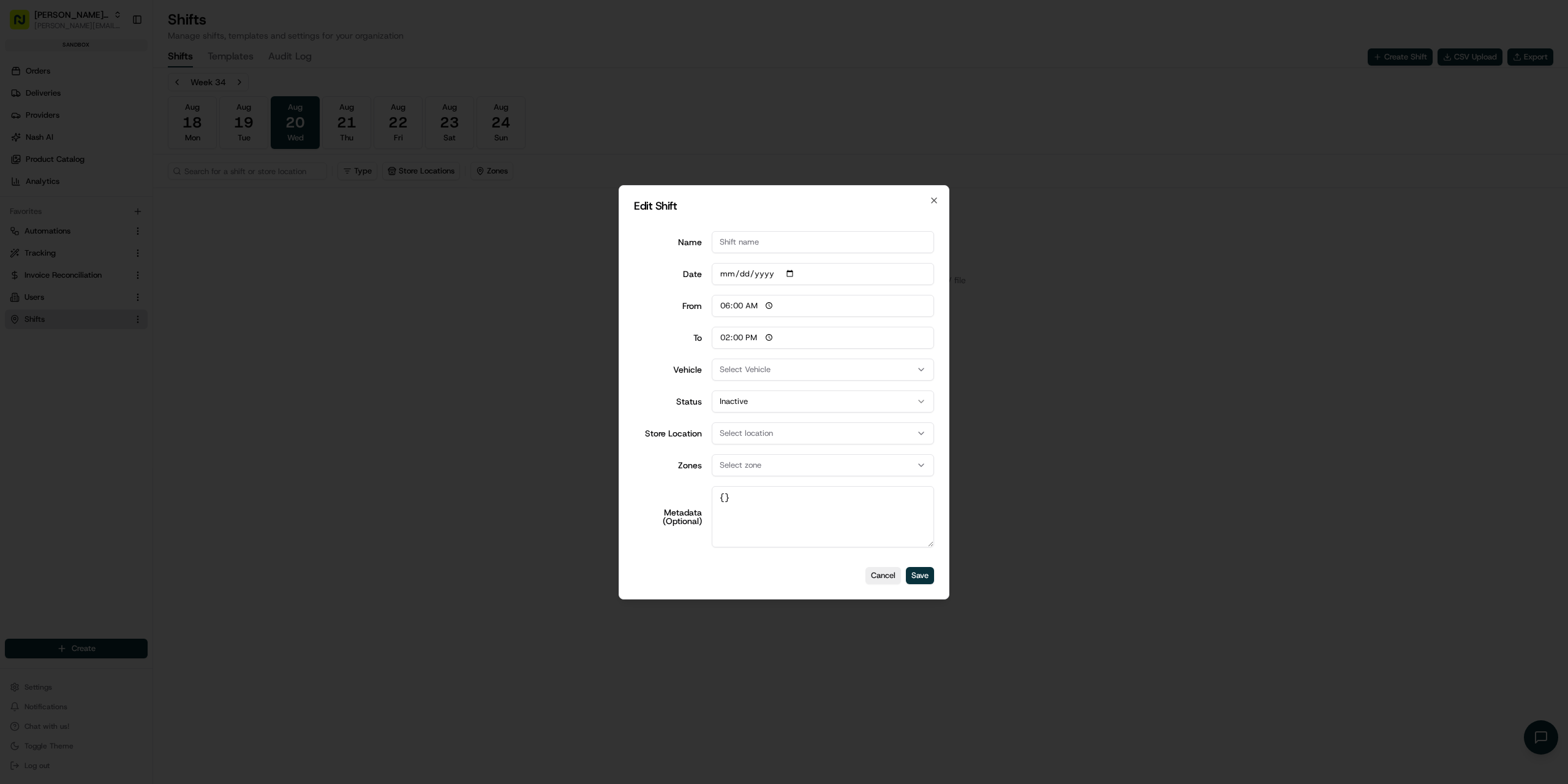
type input "14:00"
click at [546, 305] on div at bounding box center [784, 392] width 1568 height 784
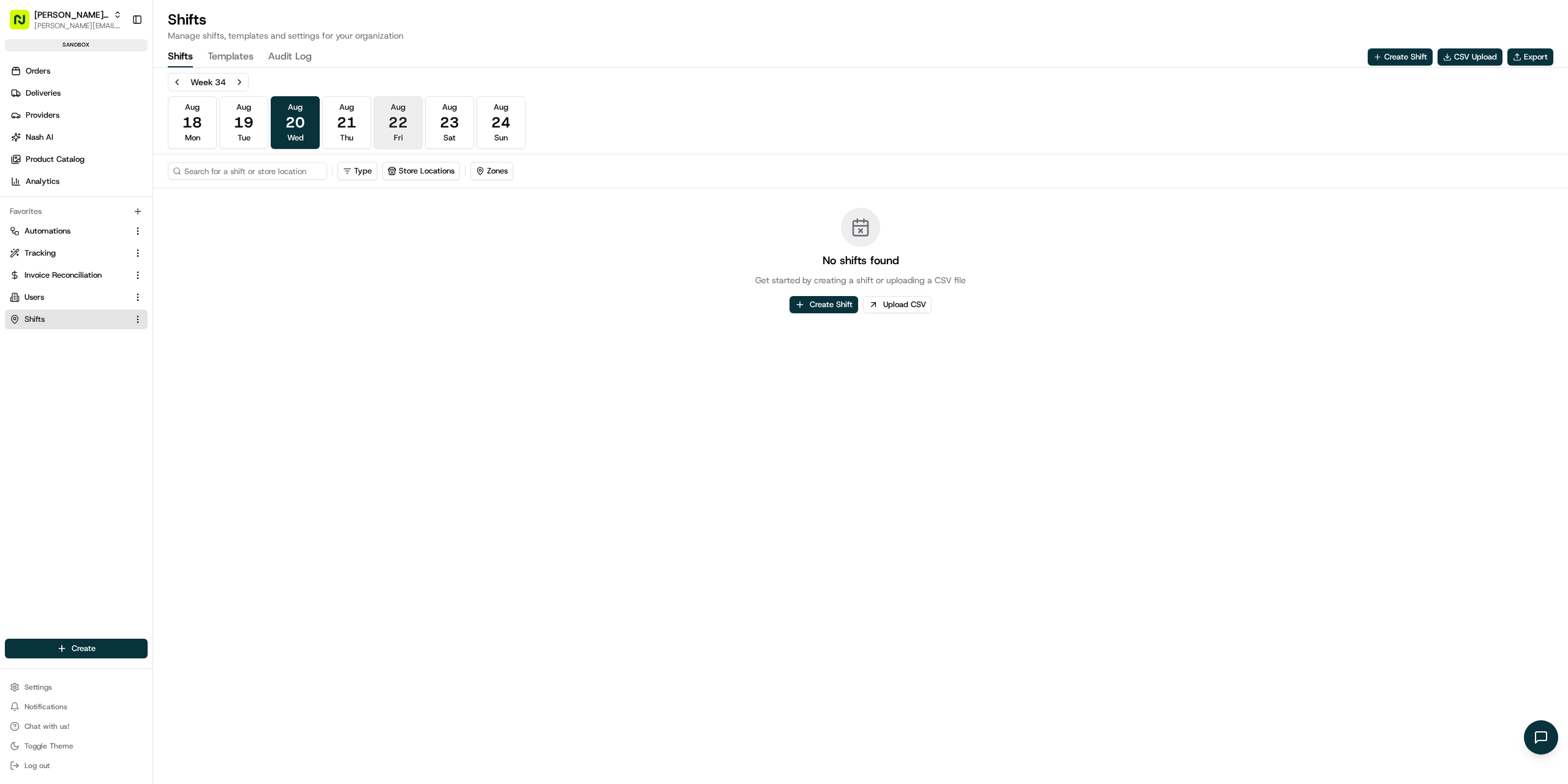
click at [404, 115] on span "22" at bounding box center [398, 122] width 19 height 19
click at [363, 127] on button "[DATE] Thu" at bounding box center [347, 123] width 49 height 53
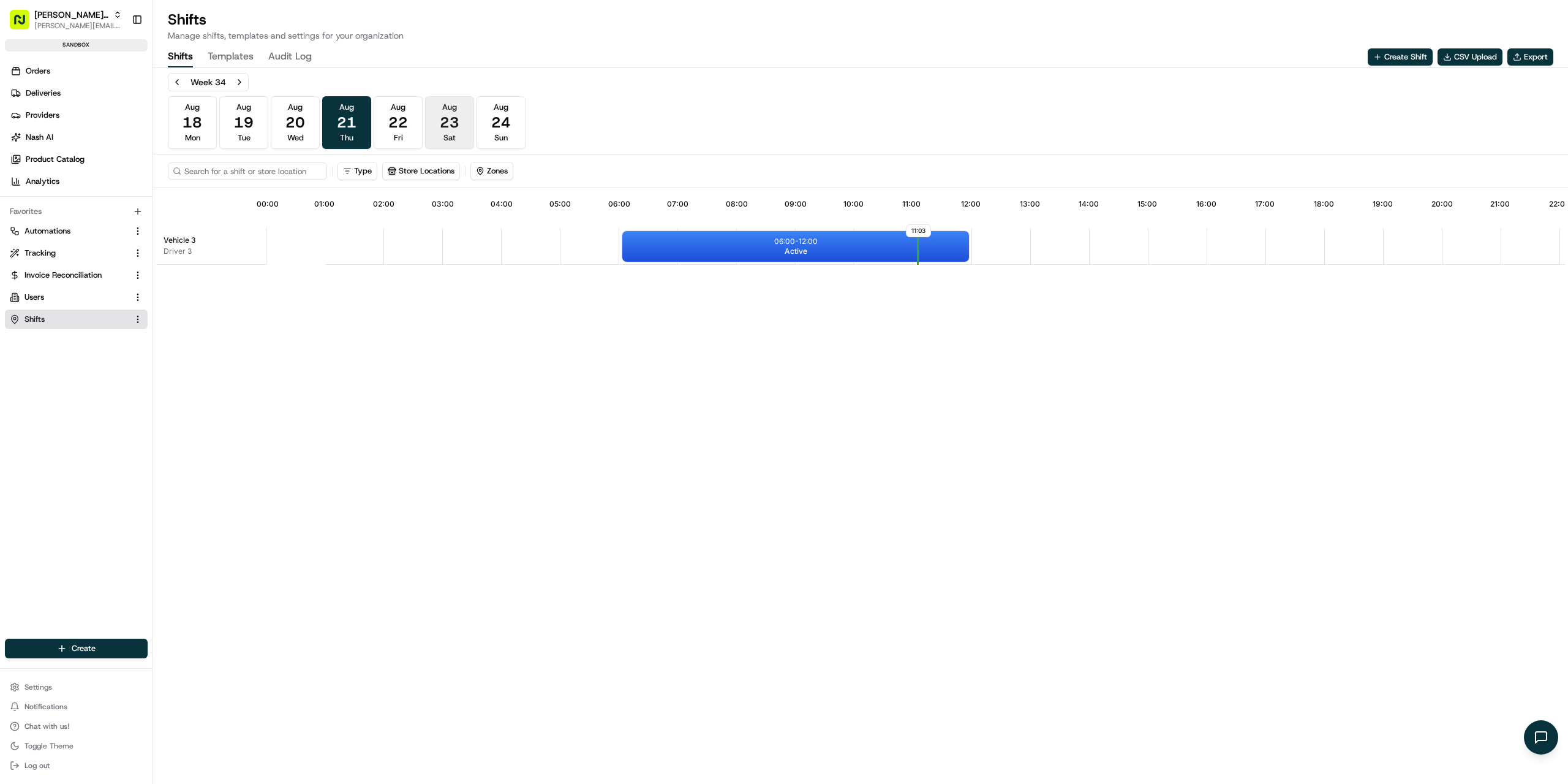
click at [442, 115] on span "23" at bounding box center [449, 122] width 19 height 19
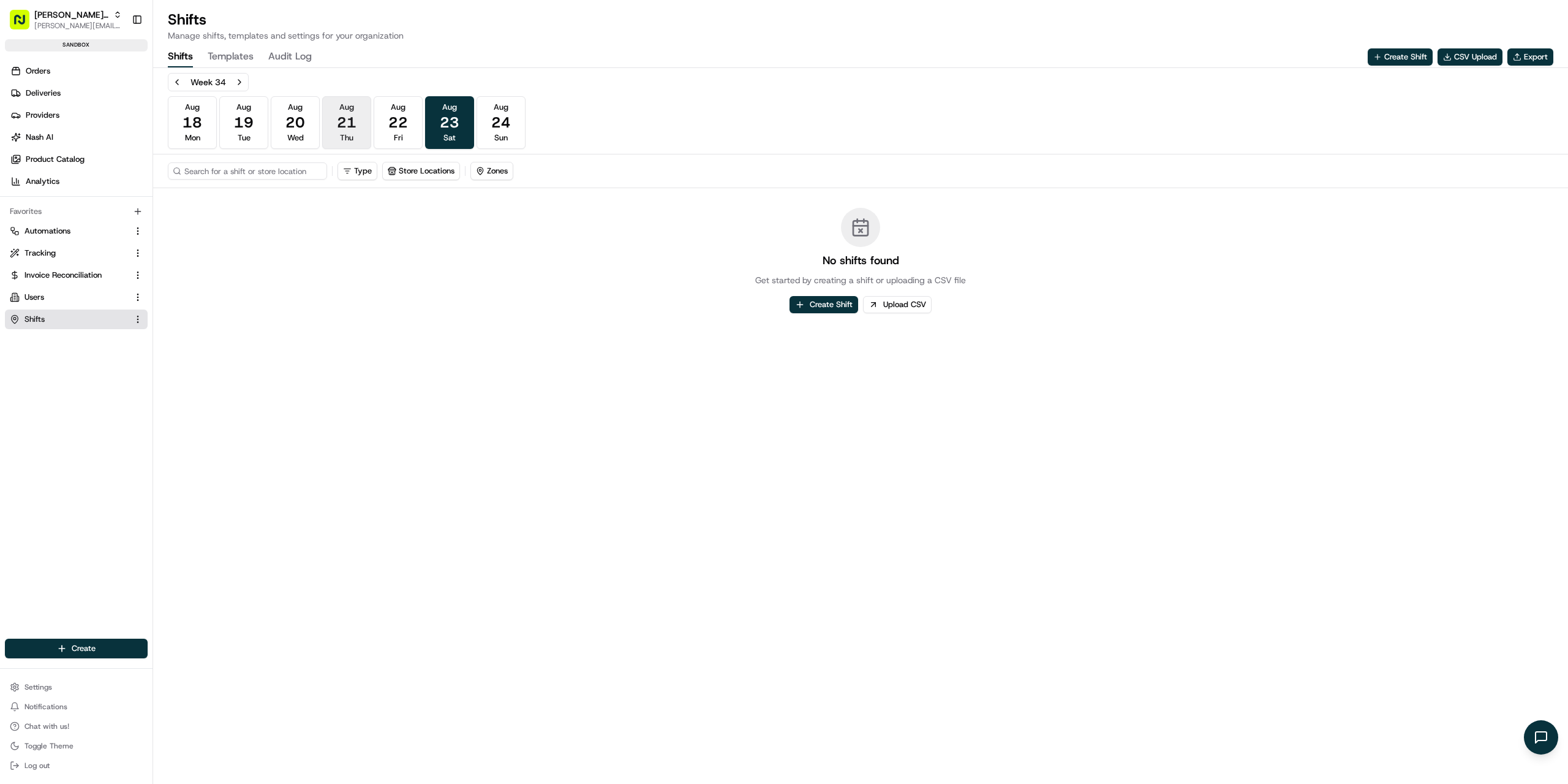
click at [345, 127] on span "21" at bounding box center [347, 122] width 19 height 19
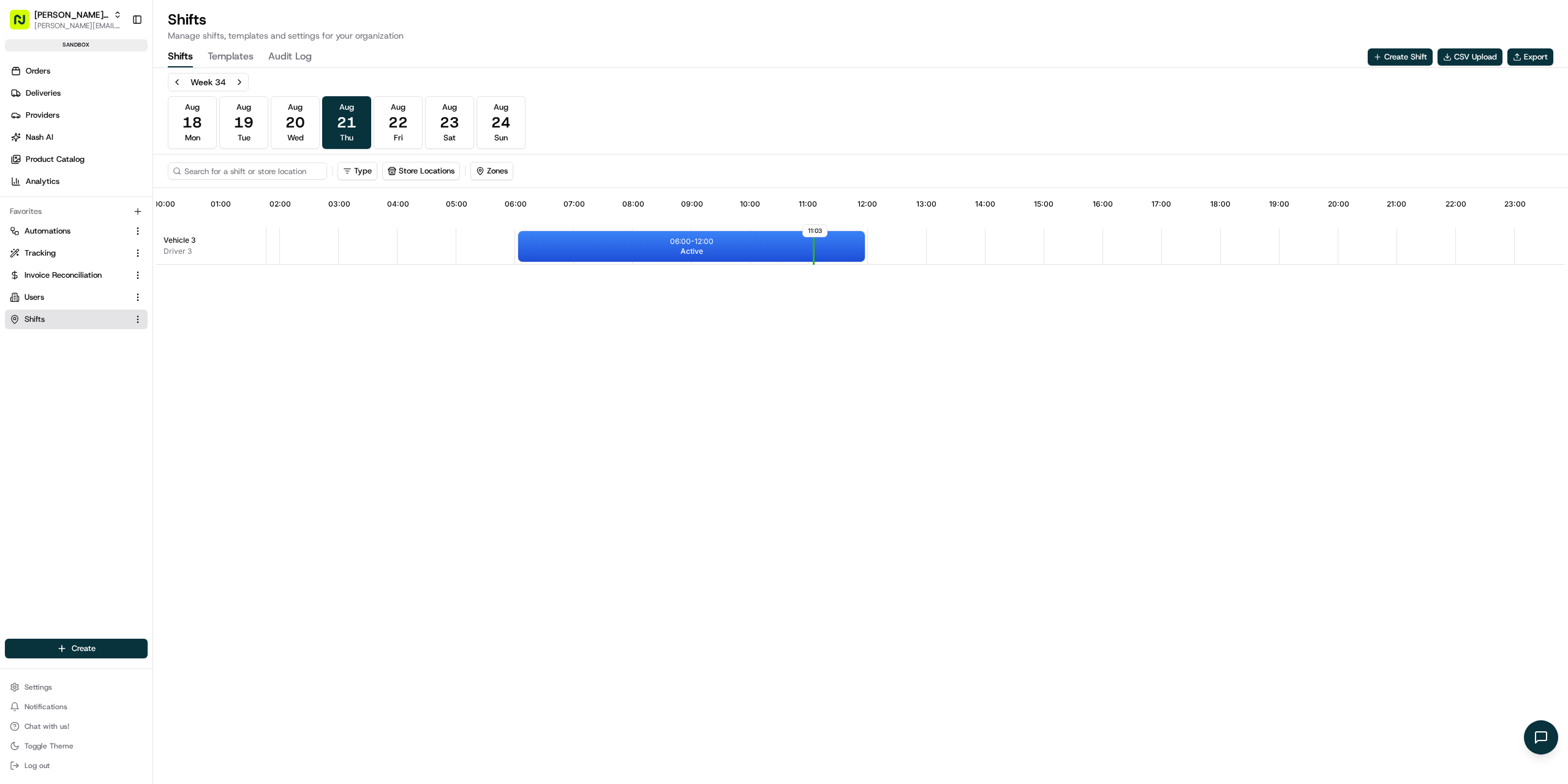
scroll to position [0, 113]
drag, startPoint x: 500, startPoint y: 349, endPoint x: 519, endPoint y: 354, distance: 19.6
click at [500, 349] on div "11:03 00:00 01:00 02:00 03:00 04:00 05:00 06:00 07:00 08:00 09:00 10:00 11:00 1…" at bounding box center [861, 486] width 1409 height 589
click at [595, 248] on div "06:00 - 12:00 Active" at bounding box center [682, 246] width 347 height 31
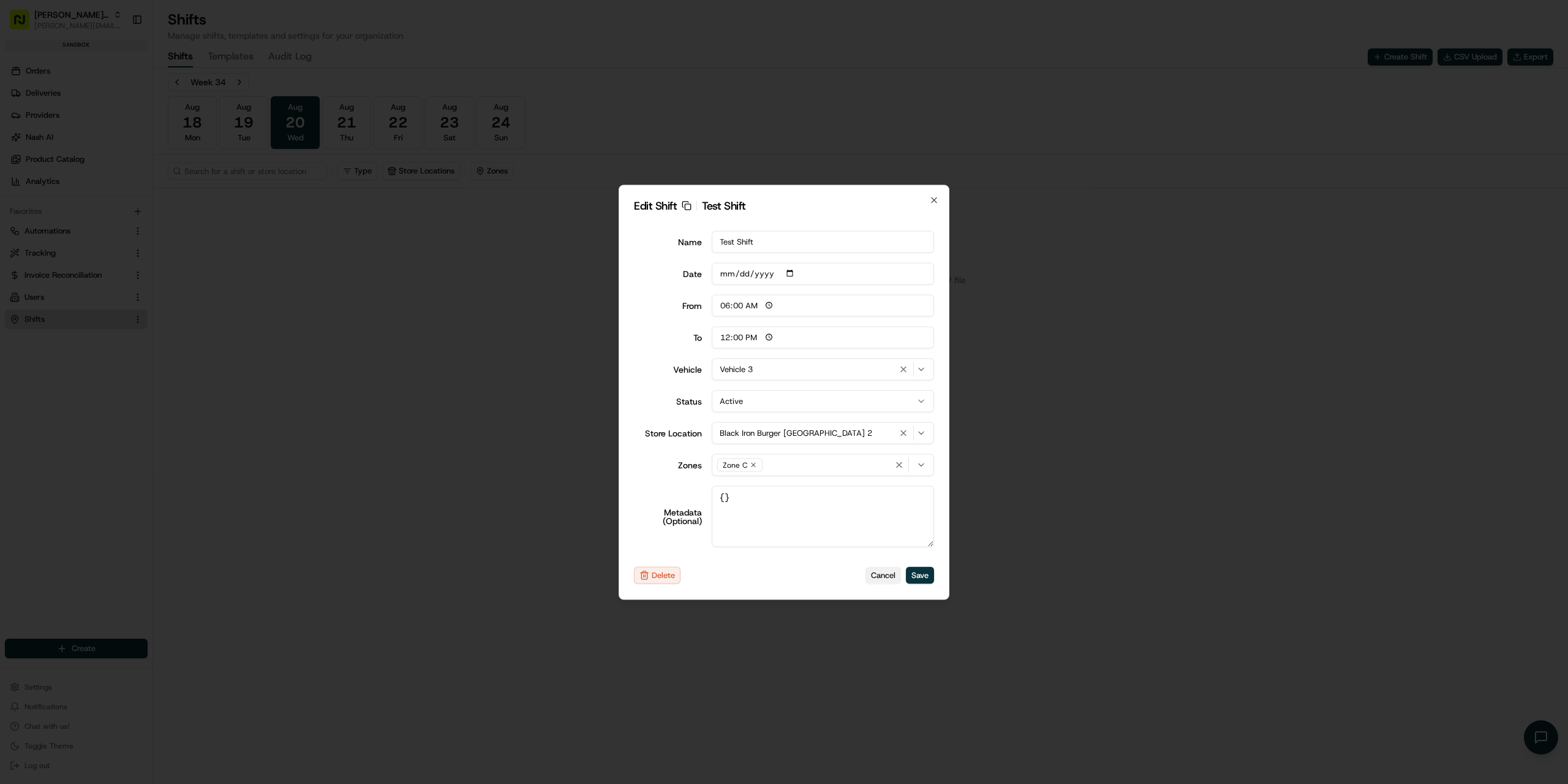
click at [891, 577] on button "Cancel" at bounding box center [883, 575] width 35 height 17
type input "14:00"
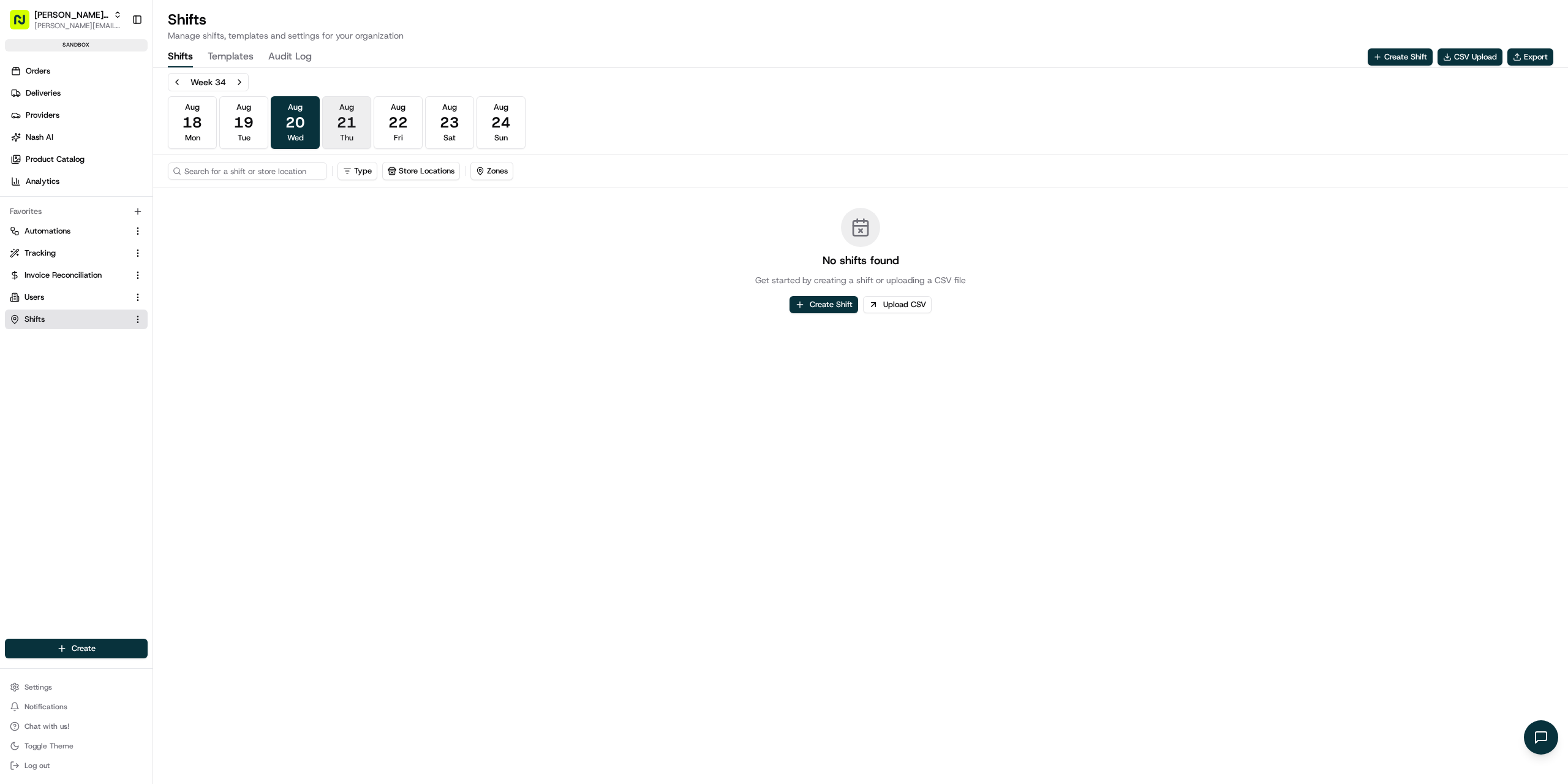
click at [346, 128] on span "21" at bounding box center [347, 122] width 19 height 19
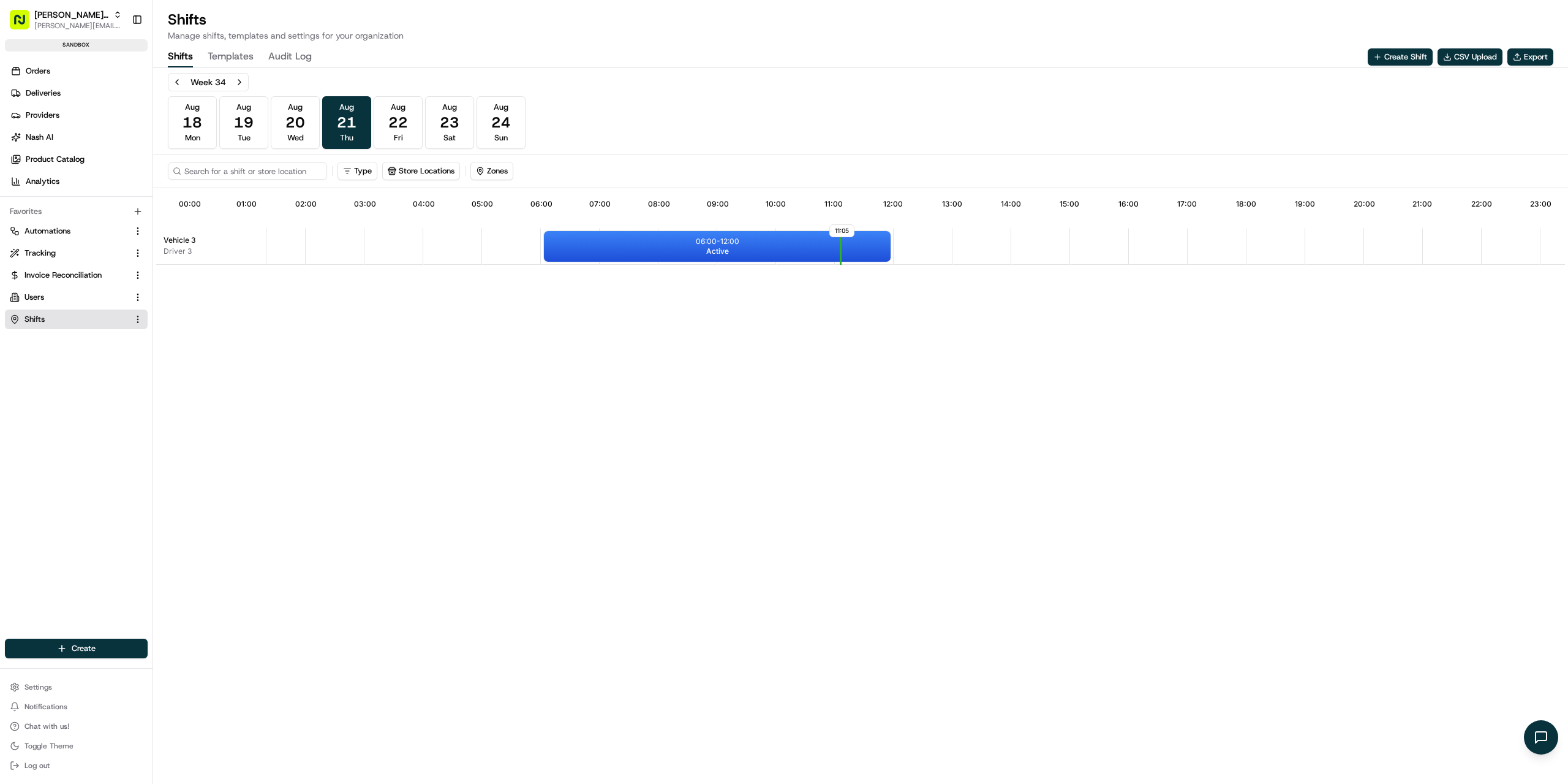
scroll to position [0, 113]
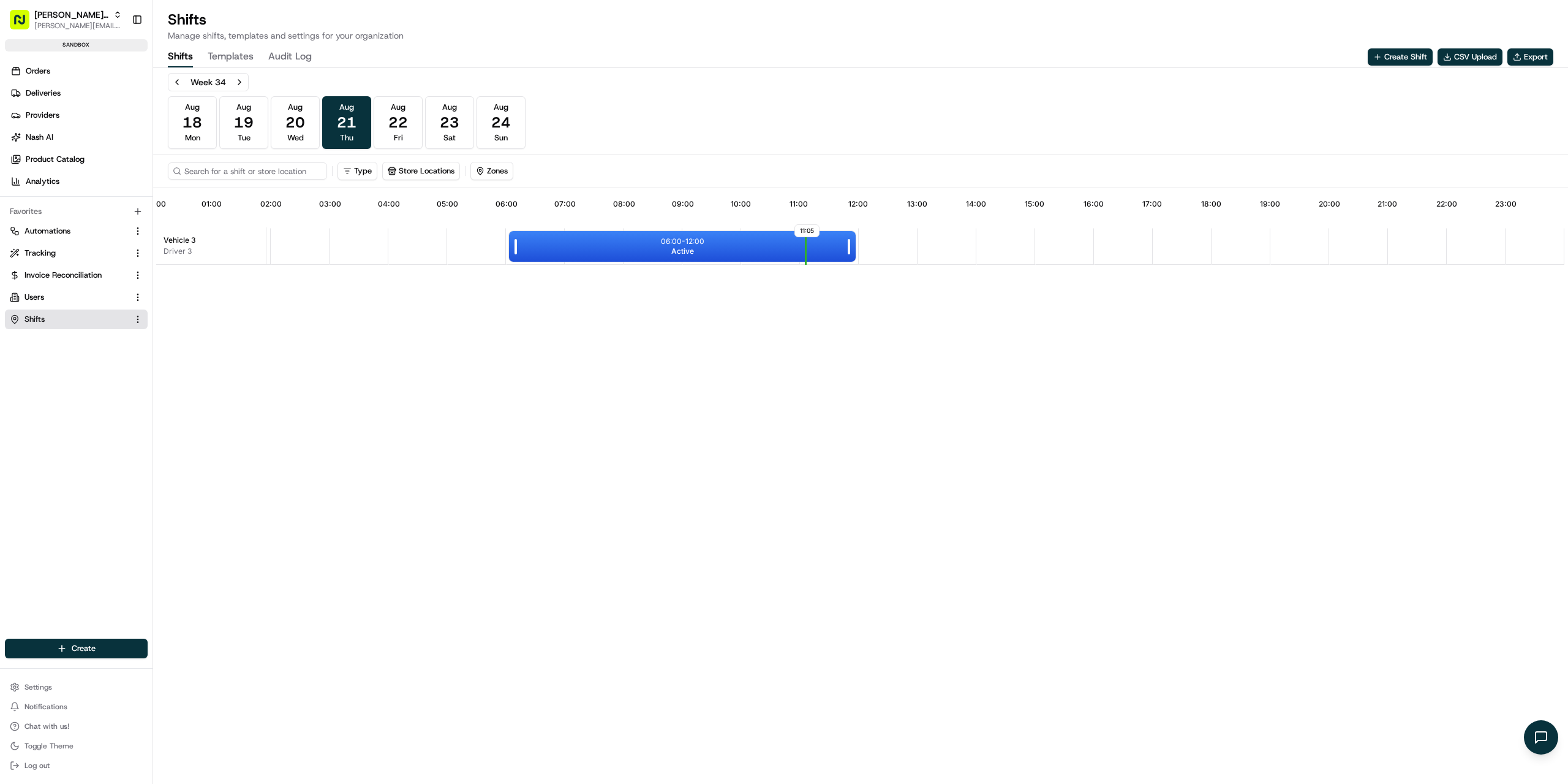
click at [609, 247] on div "06:00 - 12:00 Active" at bounding box center [682, 246] width 347 height 31
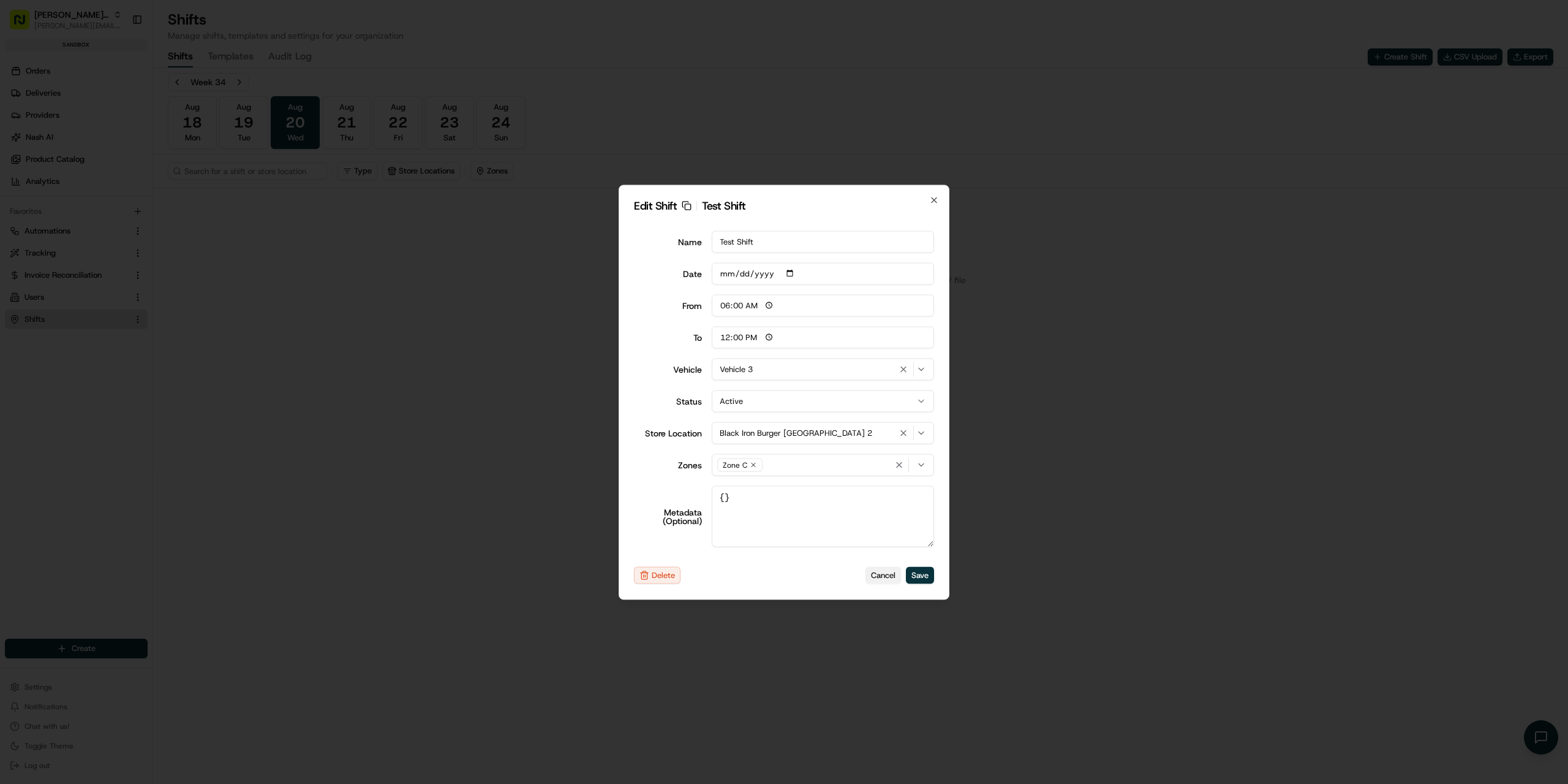
click at [885, 576] on button "Cancel" at bounding box center [883, 575] width 35 height 17
type input "14:00"
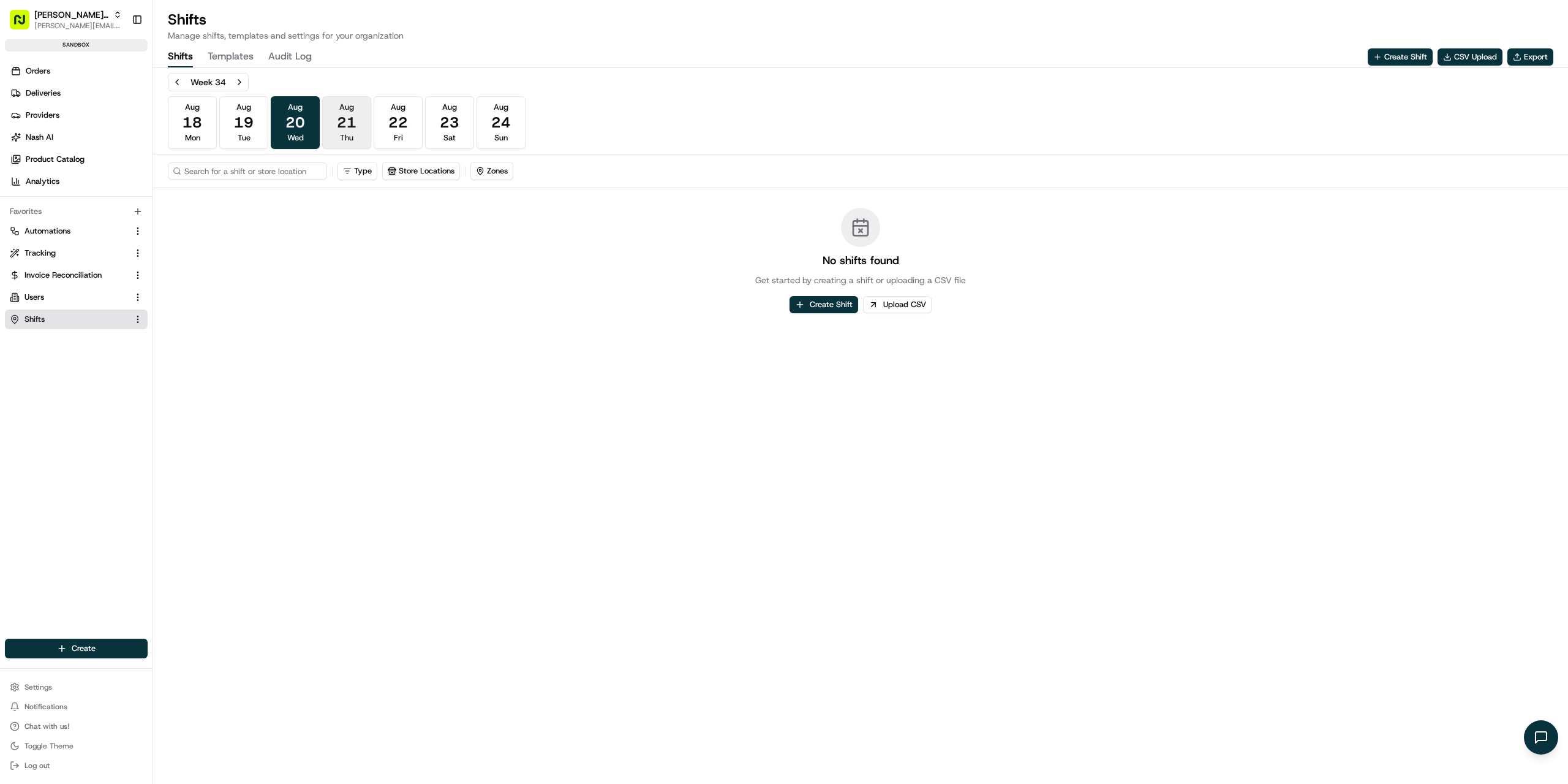
click at [346, 118] on span "21" at bounding box center [347, 122] width 19 height 19
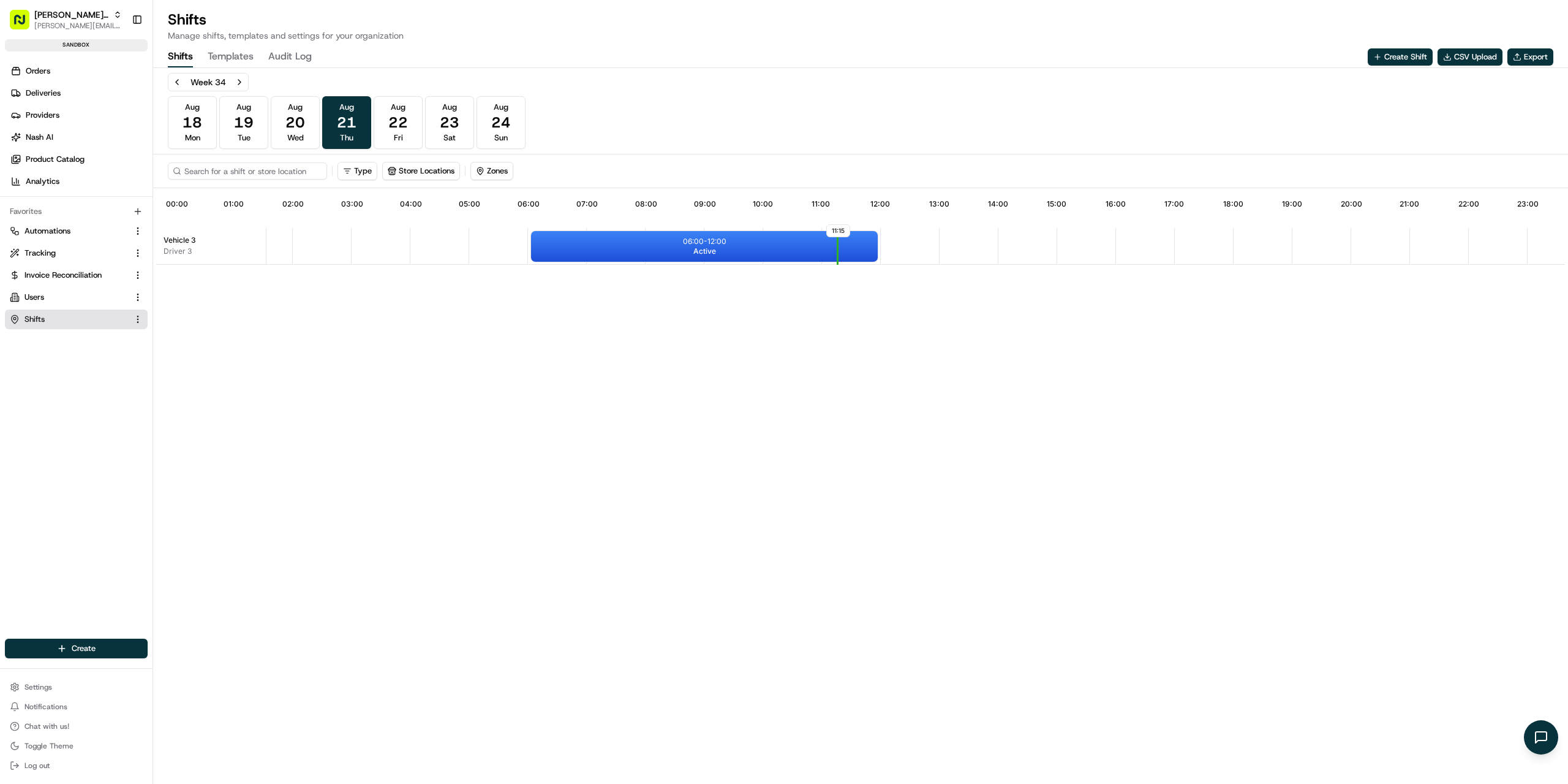
scroll to position [0, 113]
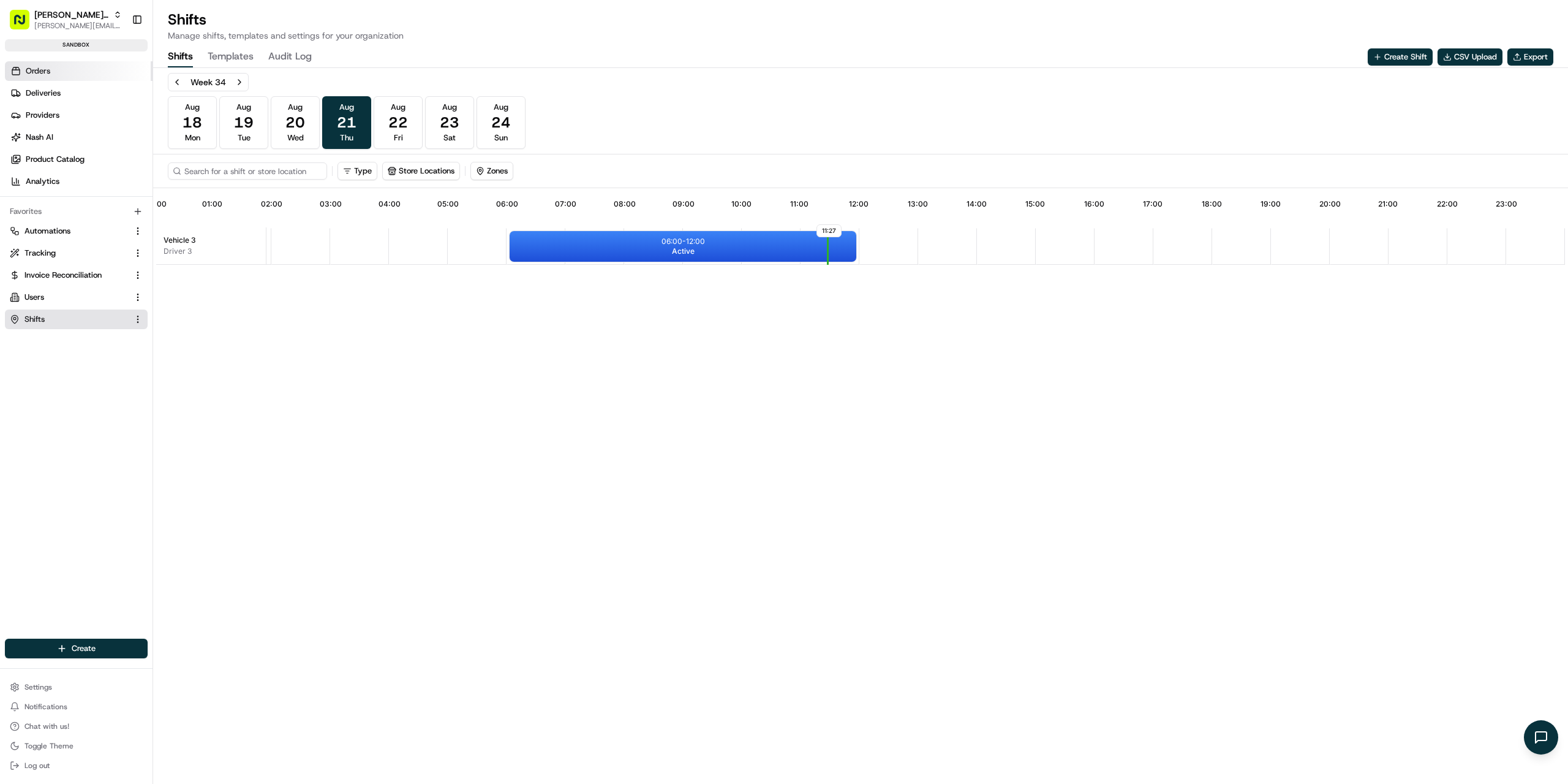
click at [60, 71] on link "Orders" at bounding box center [79, 71] width 148 height 19
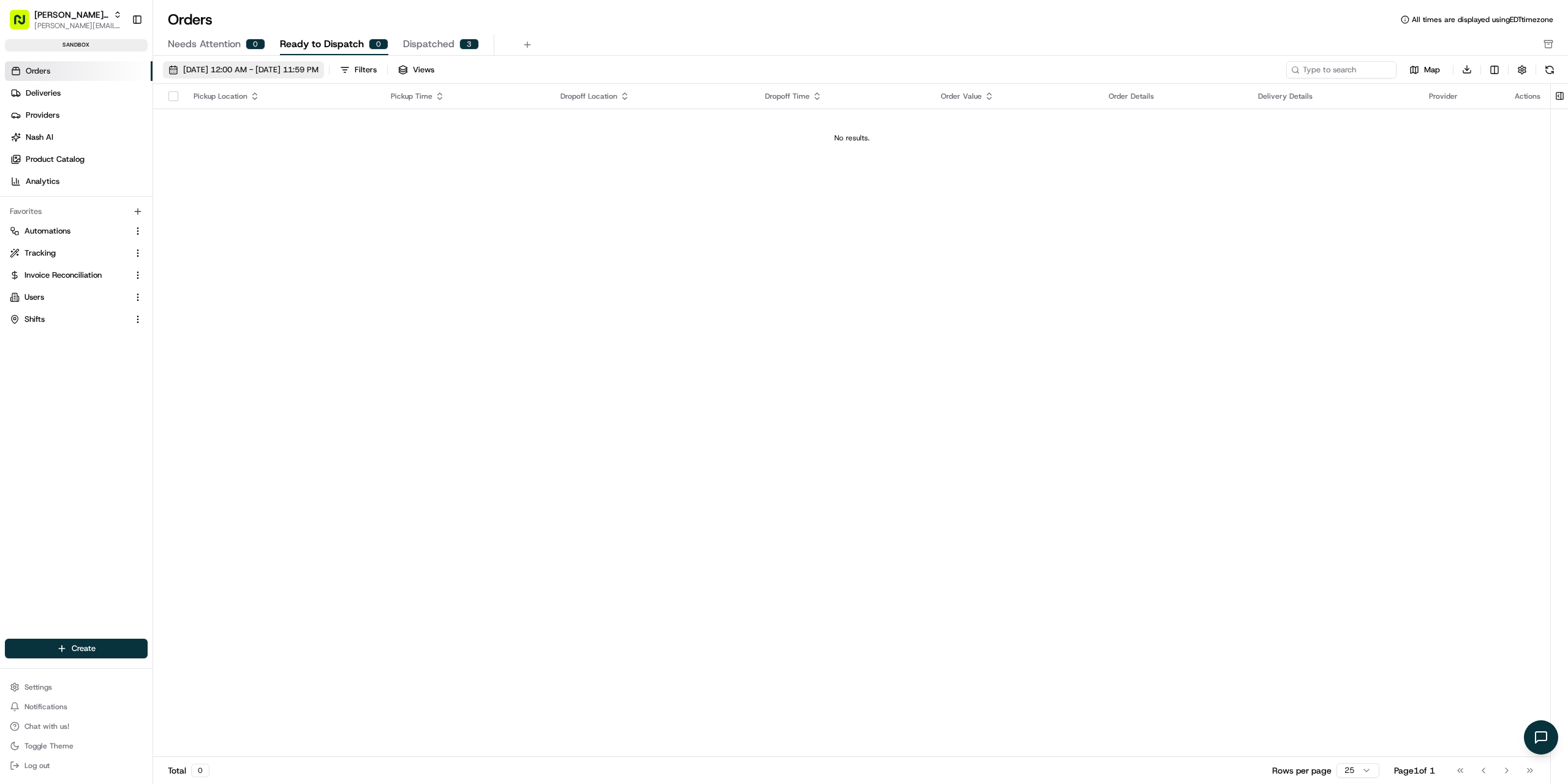
click at [226, 66] on span "[DATE] 12:00 AM - [DATE] 11:59 PM" at bounding box center [251, 69] width 136 height 11
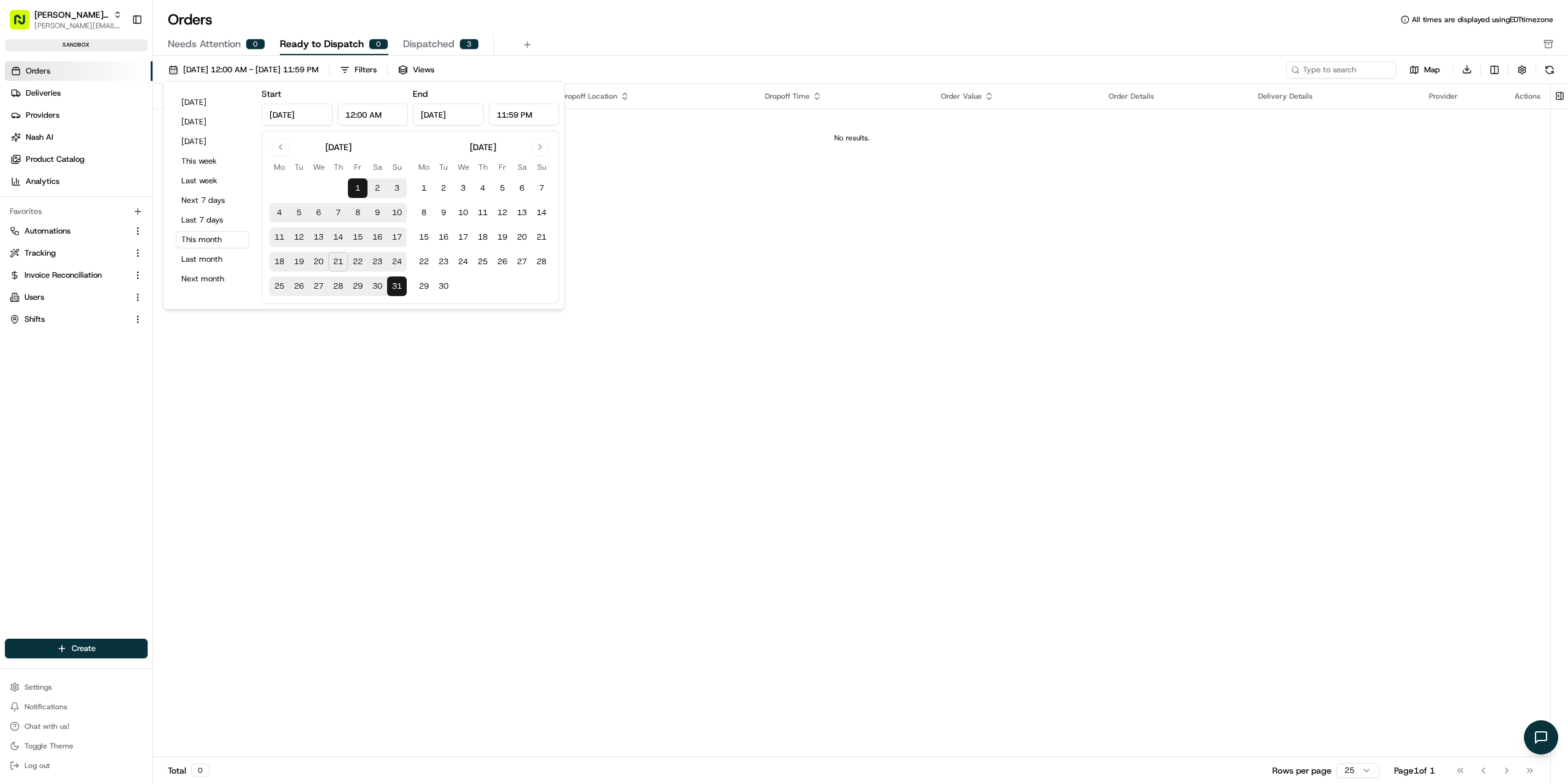
click at [313, 116] on input "[DATE]" at bounding box center [297, 114] width 71 height 22
click at [318, 116] on input "[DATE]" at bounding box center [297, 114] width 71 height 22
type input "[DATE]"
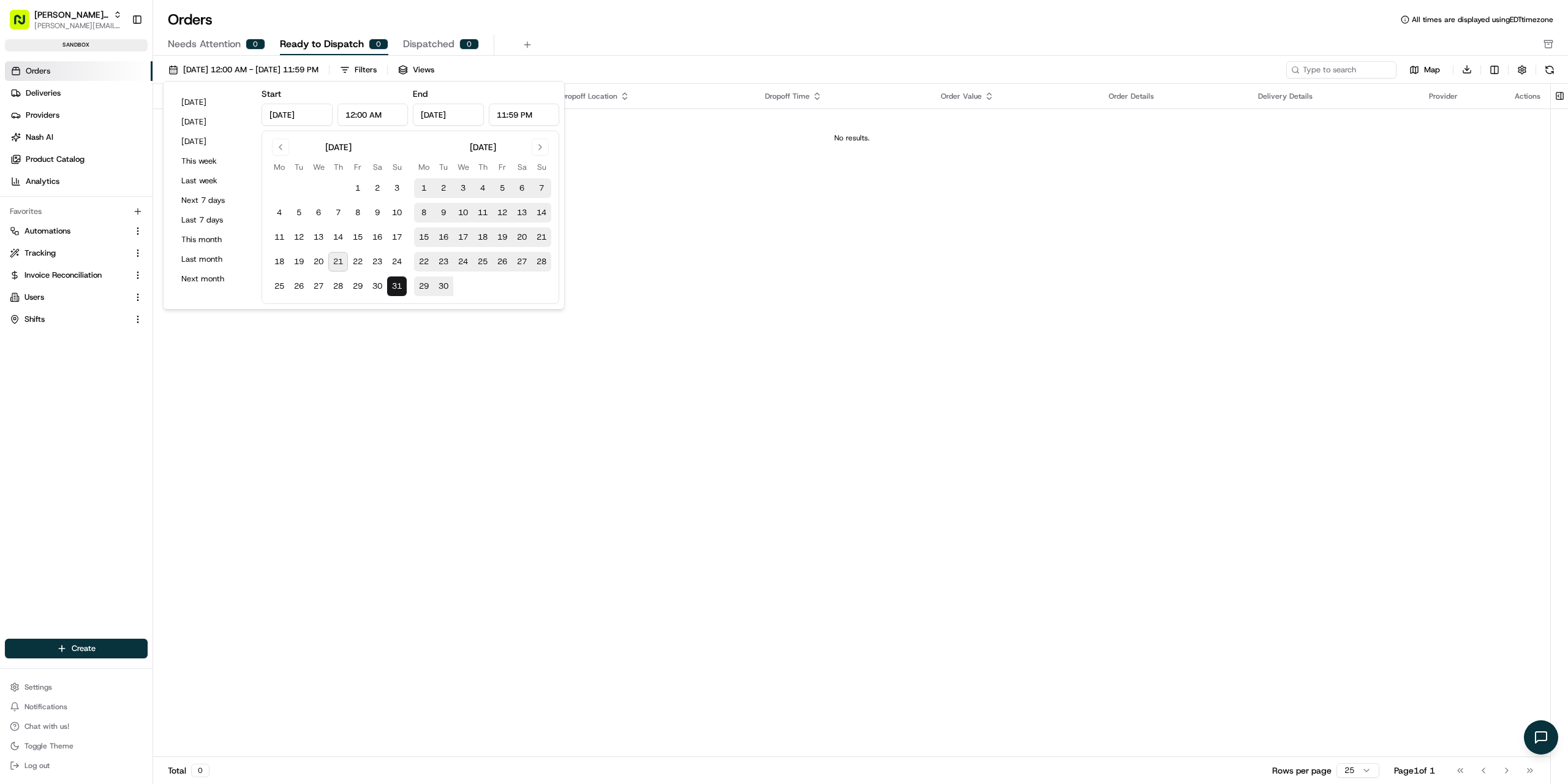
click at [655, 26] on div "Orders All times are displayed using EDT timezone" at bounding box center [860, 19] width 1415 height 19
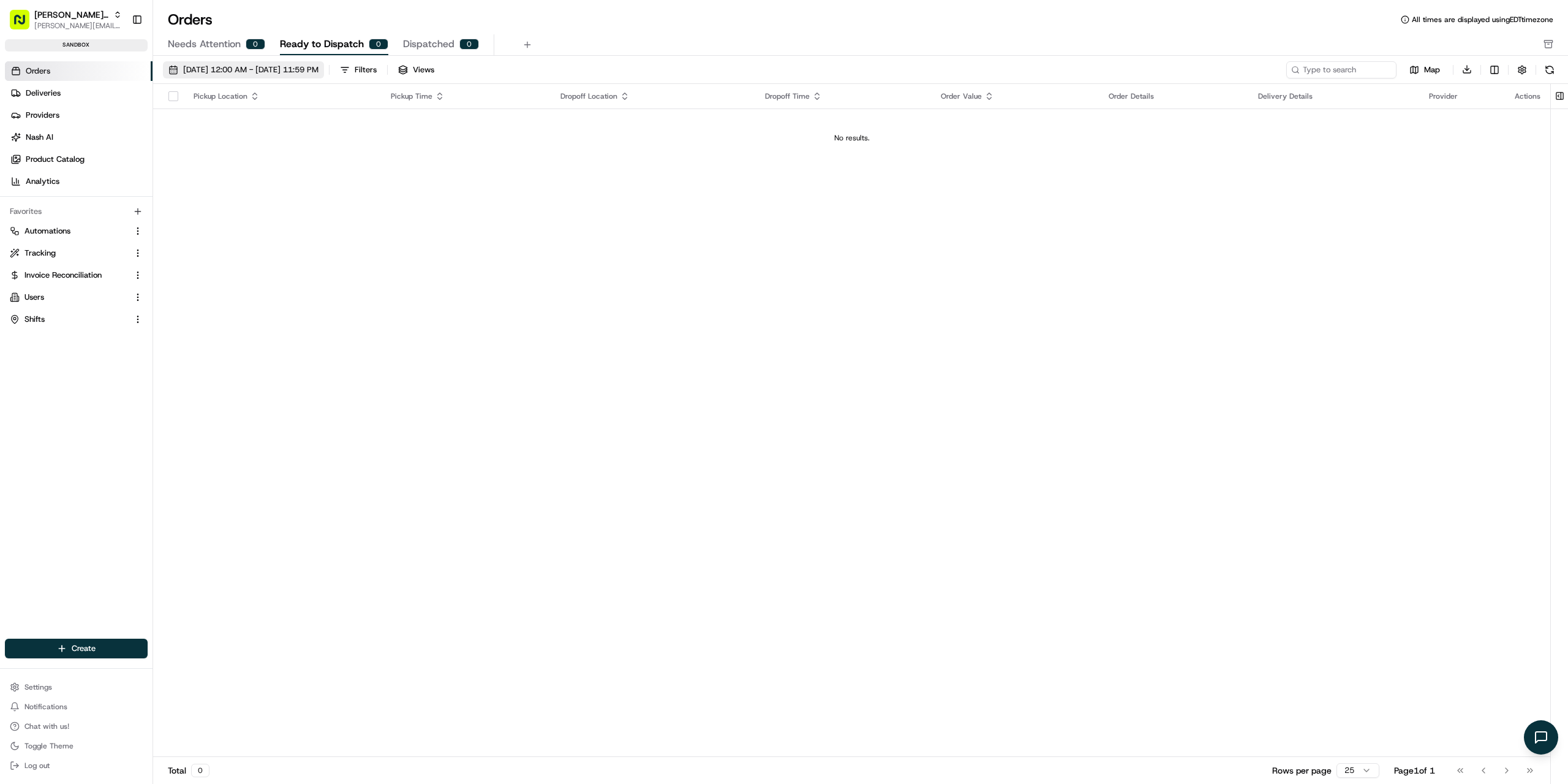
click at [305, 72] on span "[DATE] 12:00 AM - [DATE] 11:59 PM" at bounding box center [251, 69] width 136 height 11
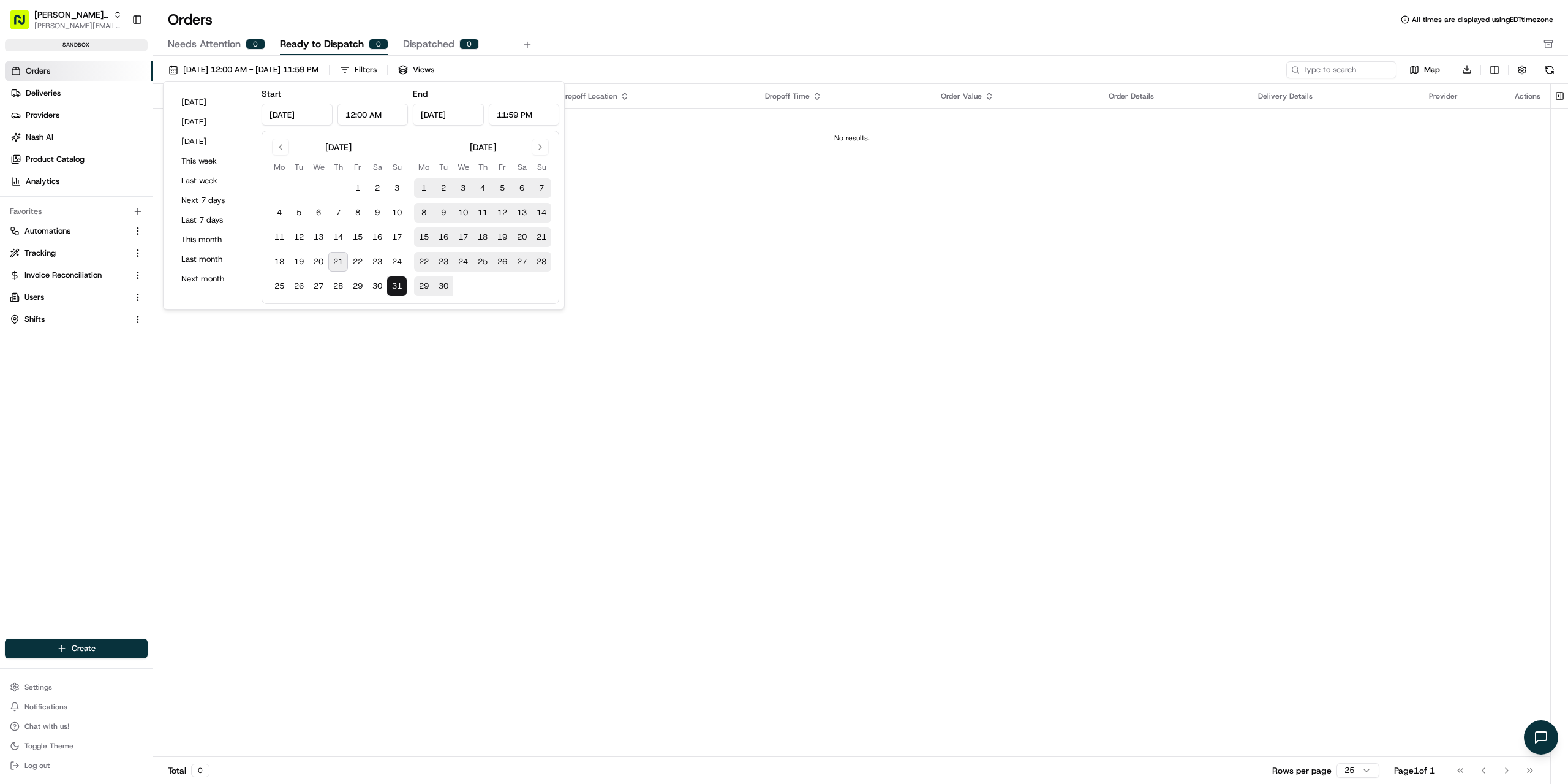
click at [320, 113] on input "[DATE]" at bounding box center [297, 114] width 71 height 22
type input "[DATE]"
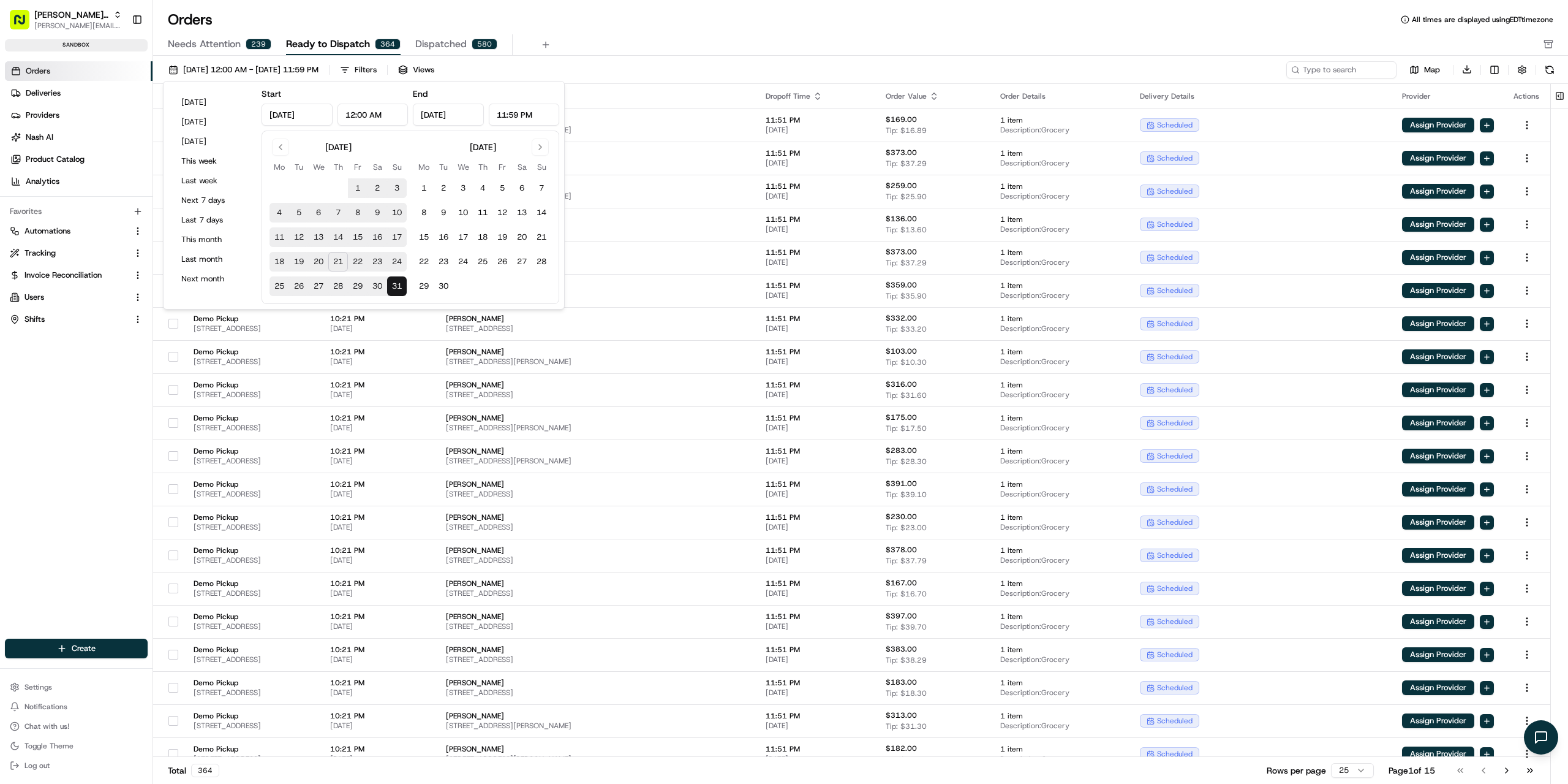
click at [624, 47] on div "Needs Attention 239 Ready to Dispatch 364 Dispatched 580" at bounding box center [852, 44] width 1369 height 21
